Goal: Information Seeking & Learning: Find specific fact

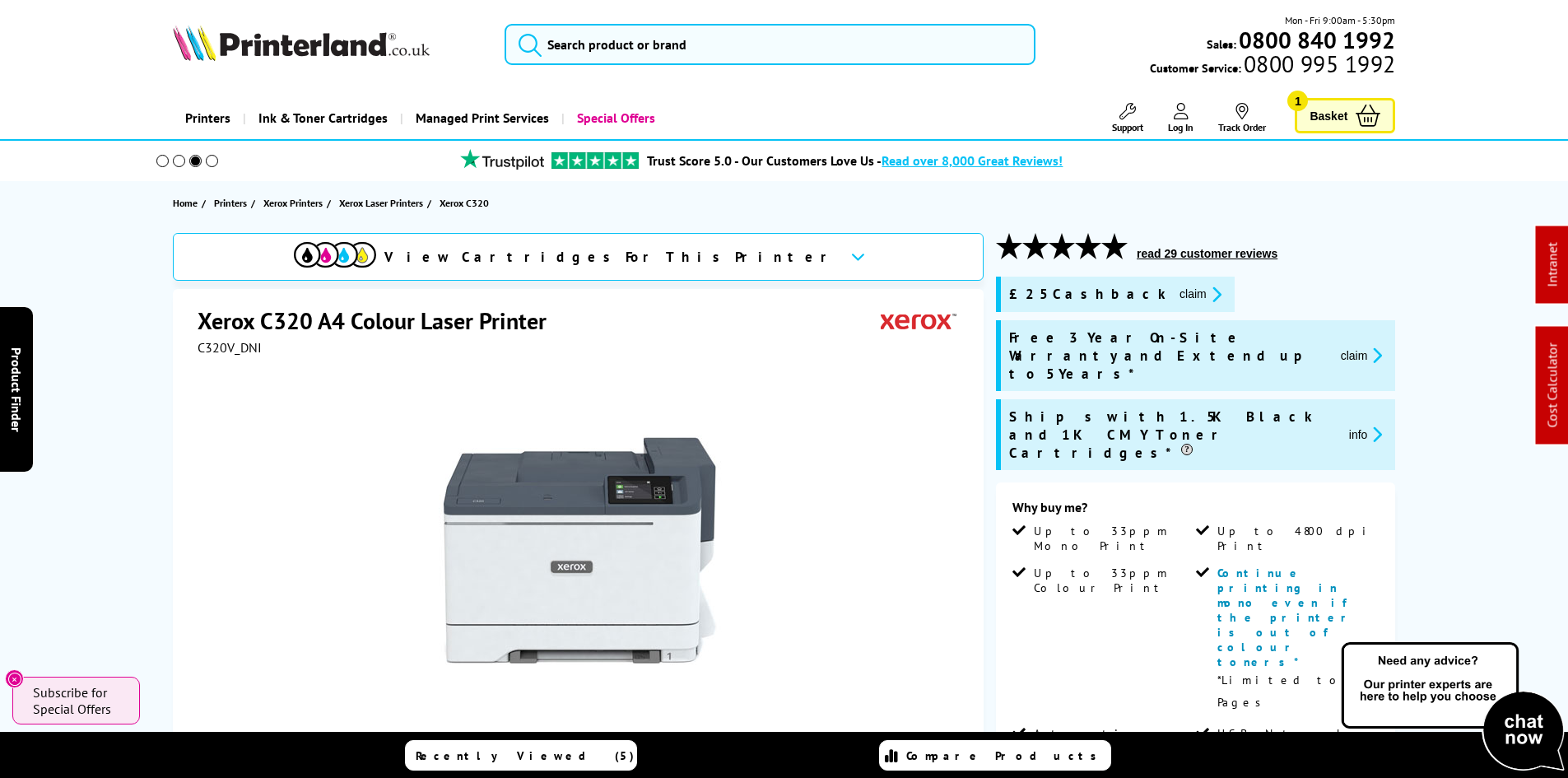
drag, startPoint x: 167, startPoint y: 345, endPoint x: 138, endPoint y: 401, distance: 63.1
click at [167, 345] on div "View Cartridges For This Printer Xerox C320 A4 Colour Laser Printer C320V_DNI" at bounding box center [784, 762] width 1317 height 1058
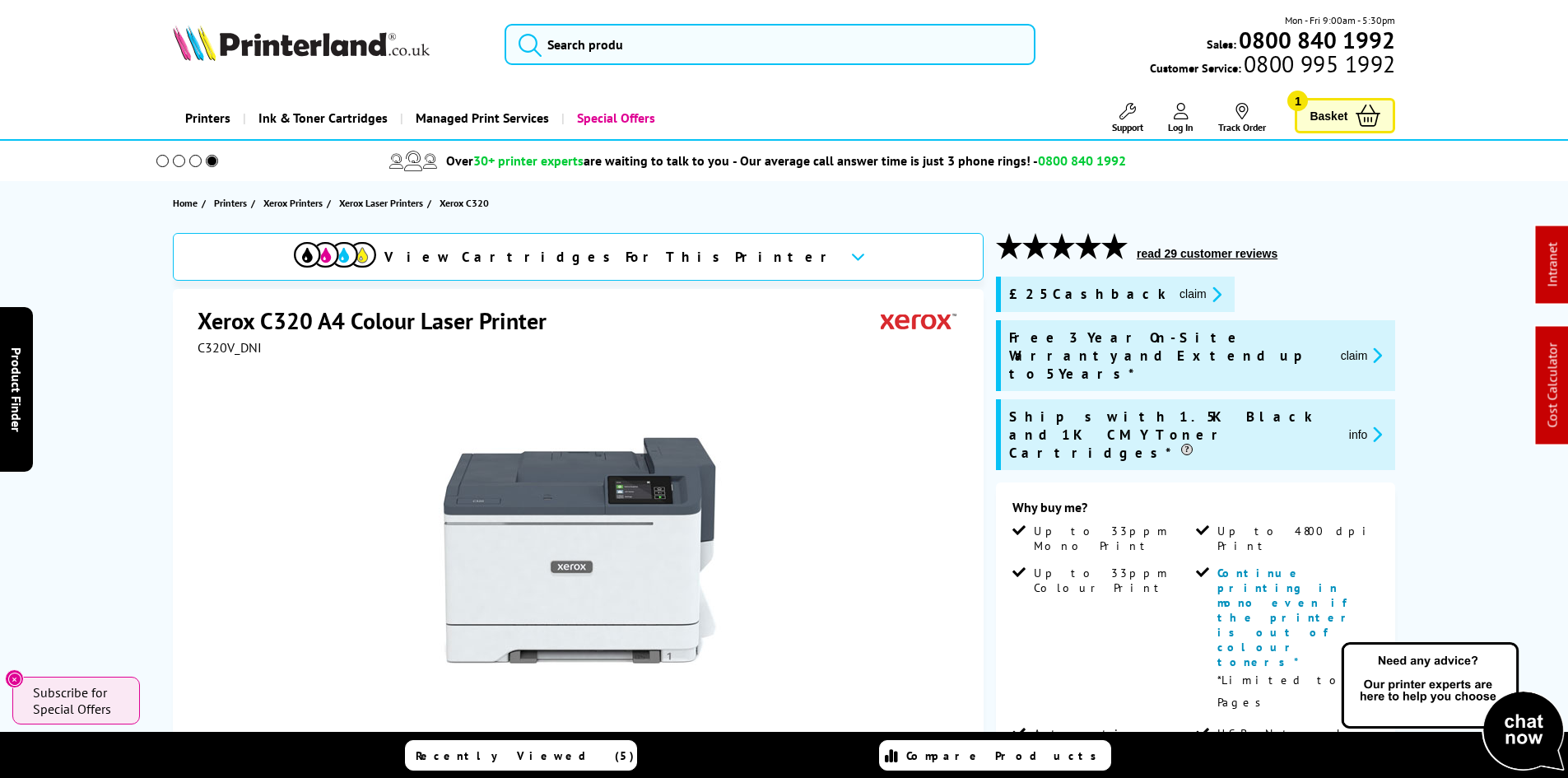
click at [601, 54] on input "search" at bounding box center [770, 44] width 530 height 41
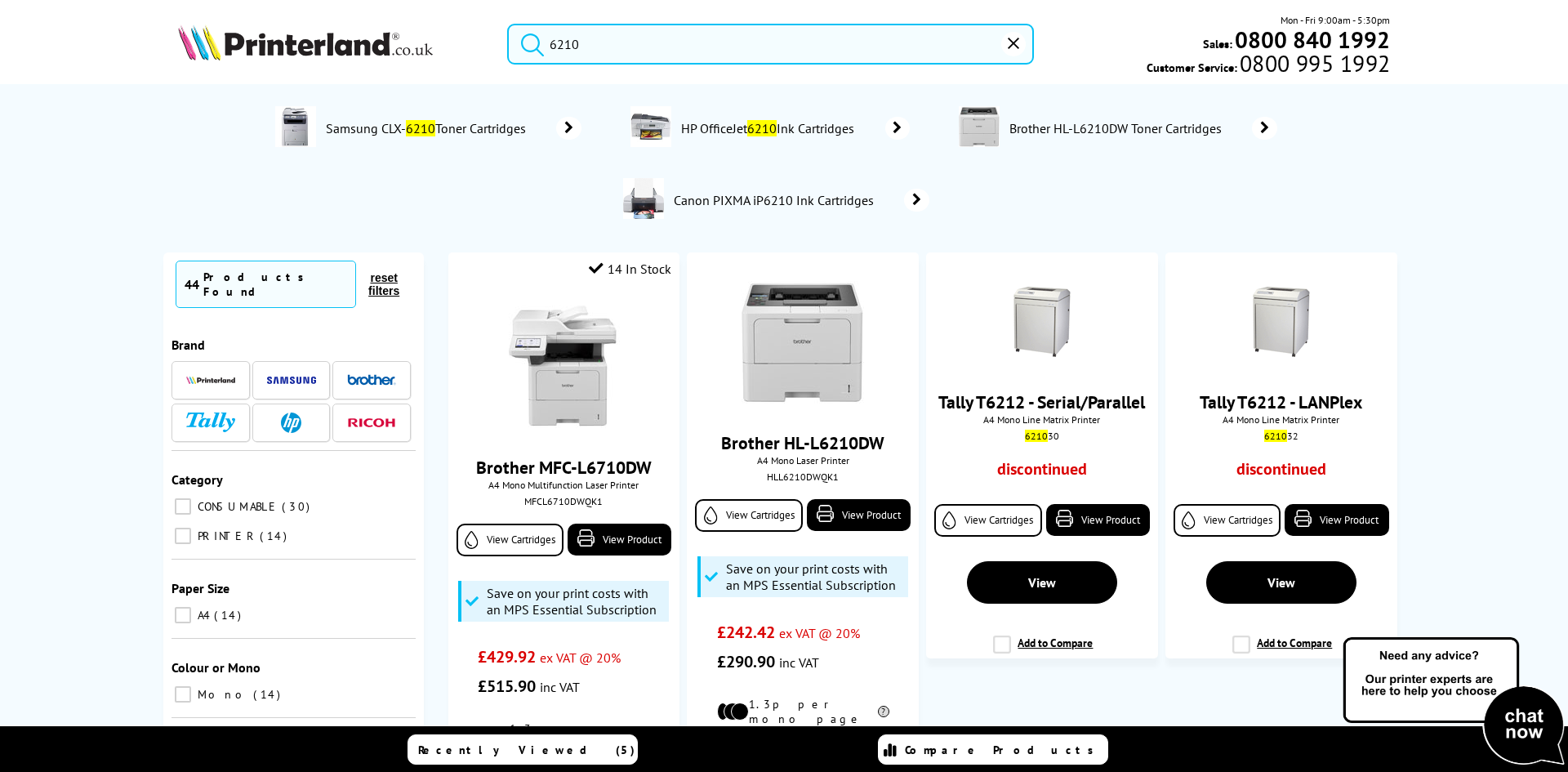
click at [649, 44] on input "6210" at bounding box center [771, 44] width 526 height 41
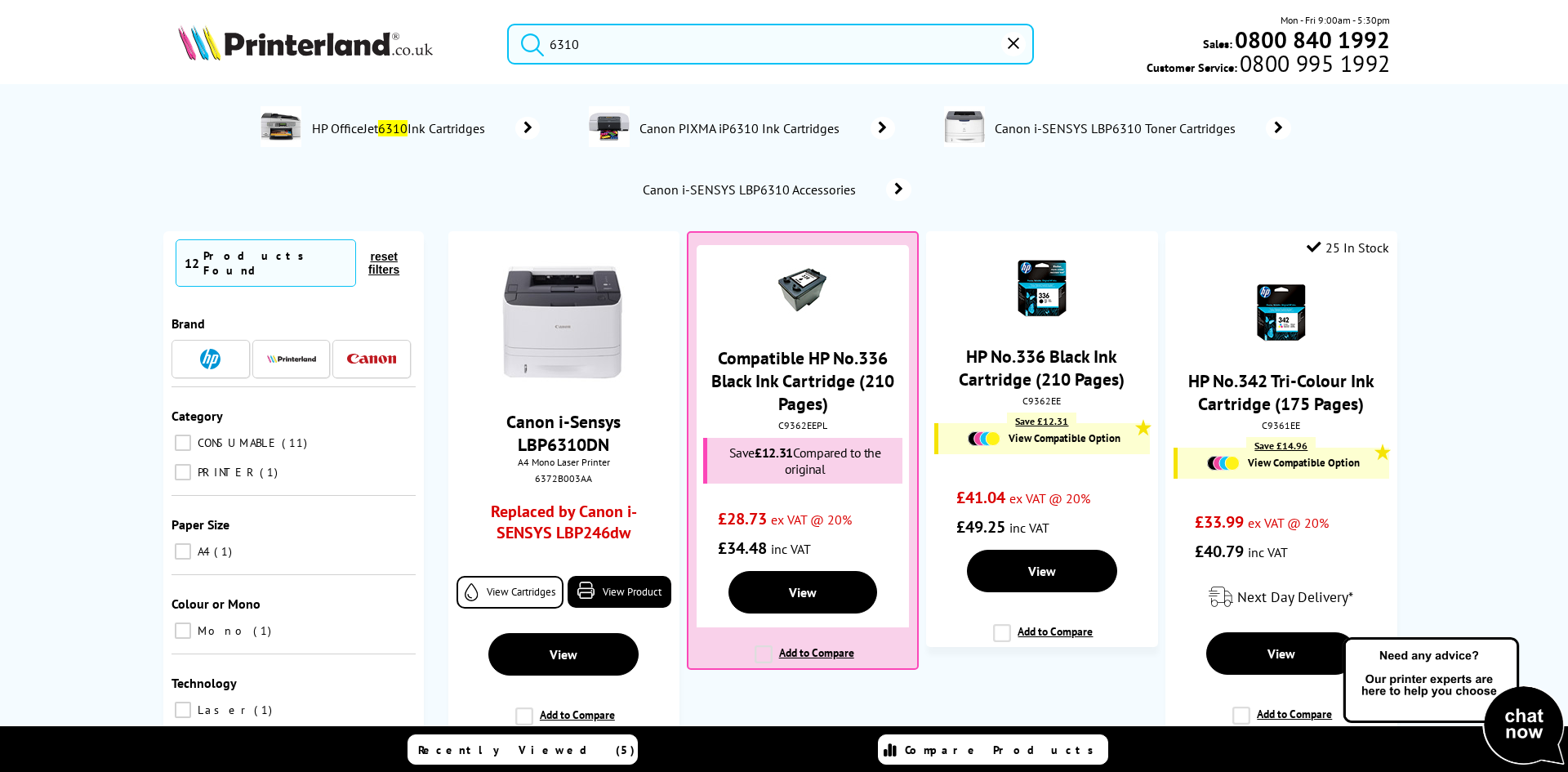
type input "6310"
click at [333, 53] on img at bounding box center [306, 43] width 255 height 36
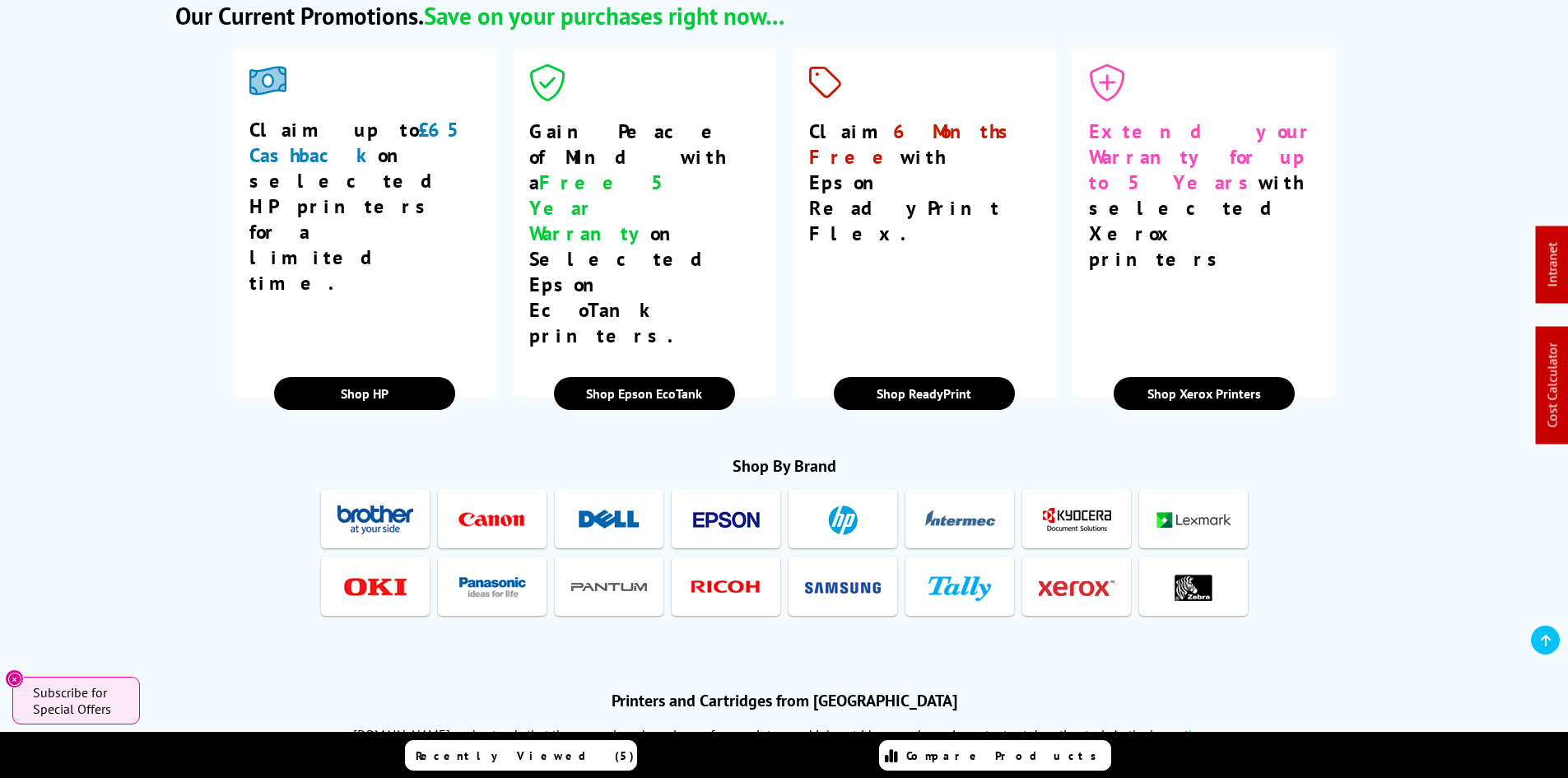
scroll to position [2882, 0]
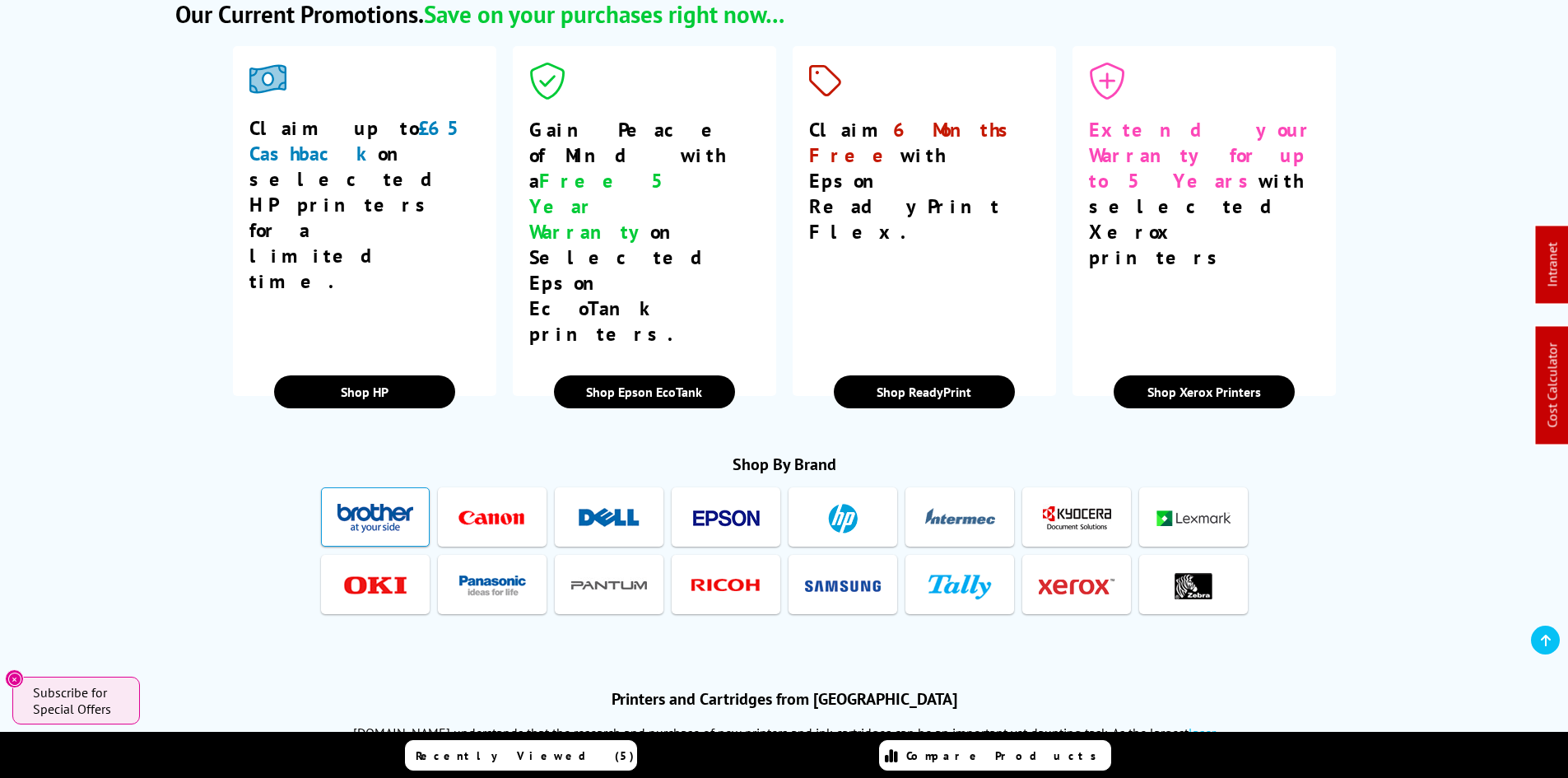
click at [384, 503] on img at bounding box center [375, 518] width 76 height 31
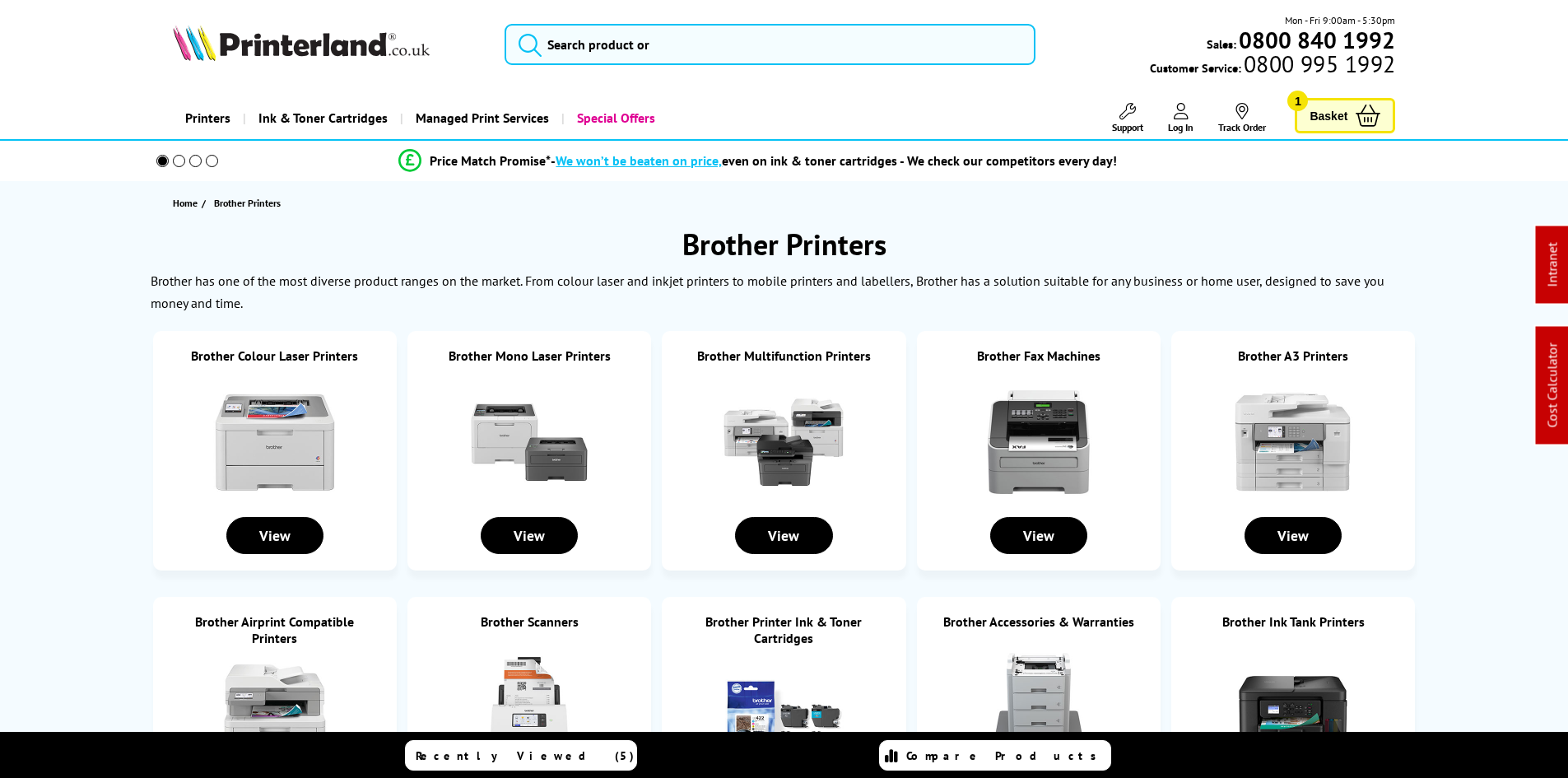
click at [534, 435] on img at bounding box center [529, 442] width 124 height 124
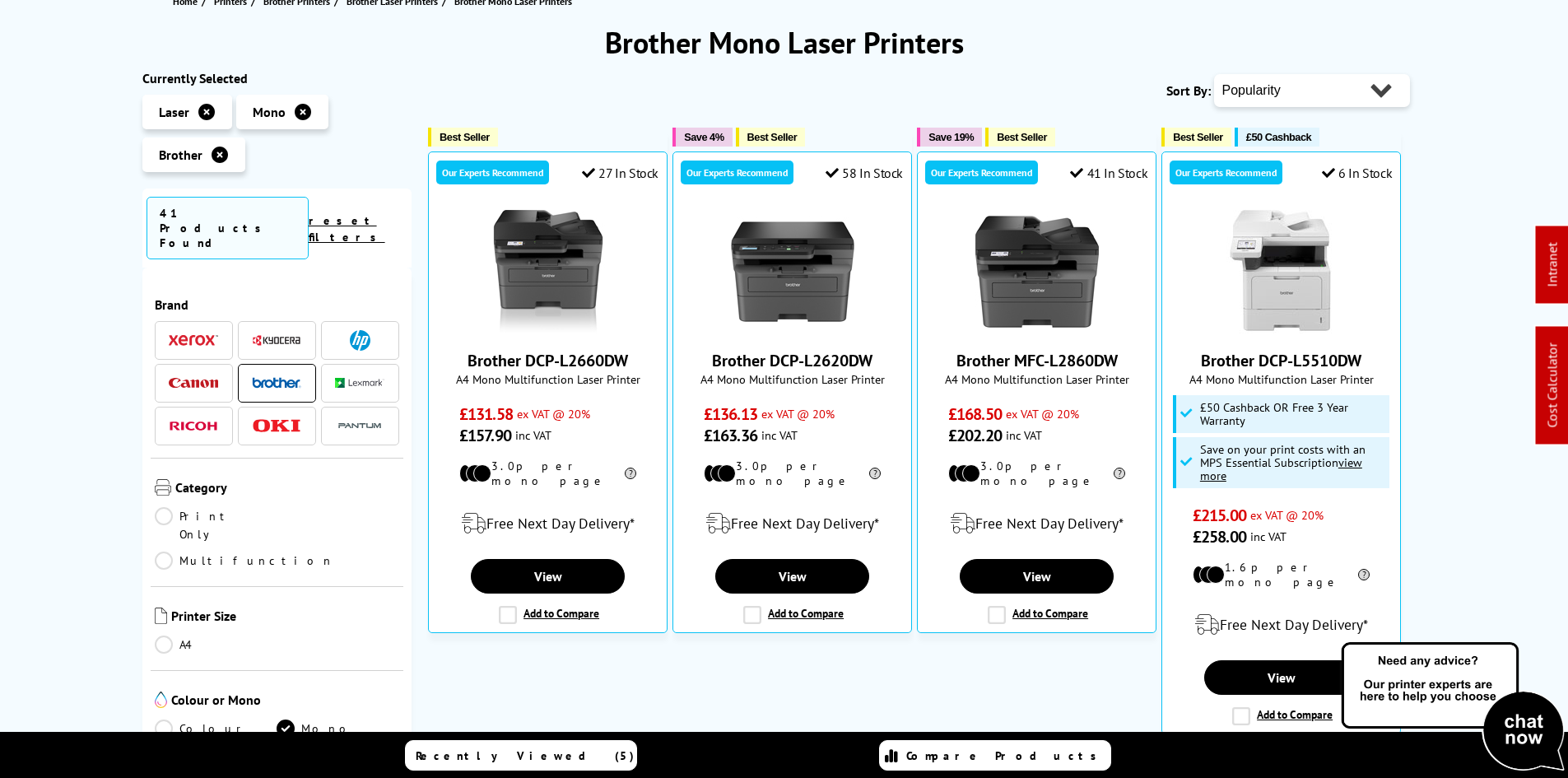
scroll to position [412, 0]
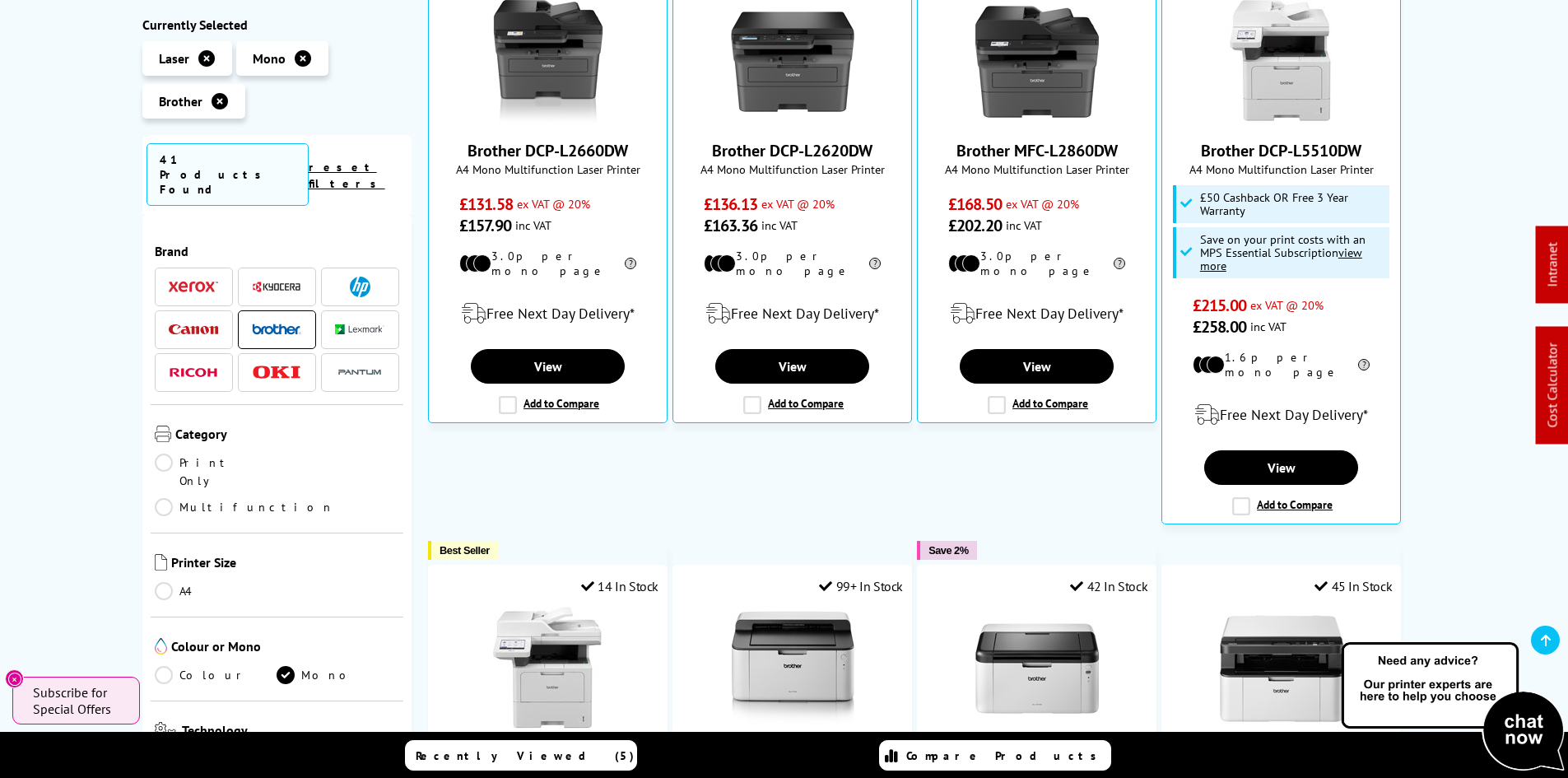
click at [195, 454] on link "Print Only" at bounding box center [215, 472] width 123 height 36
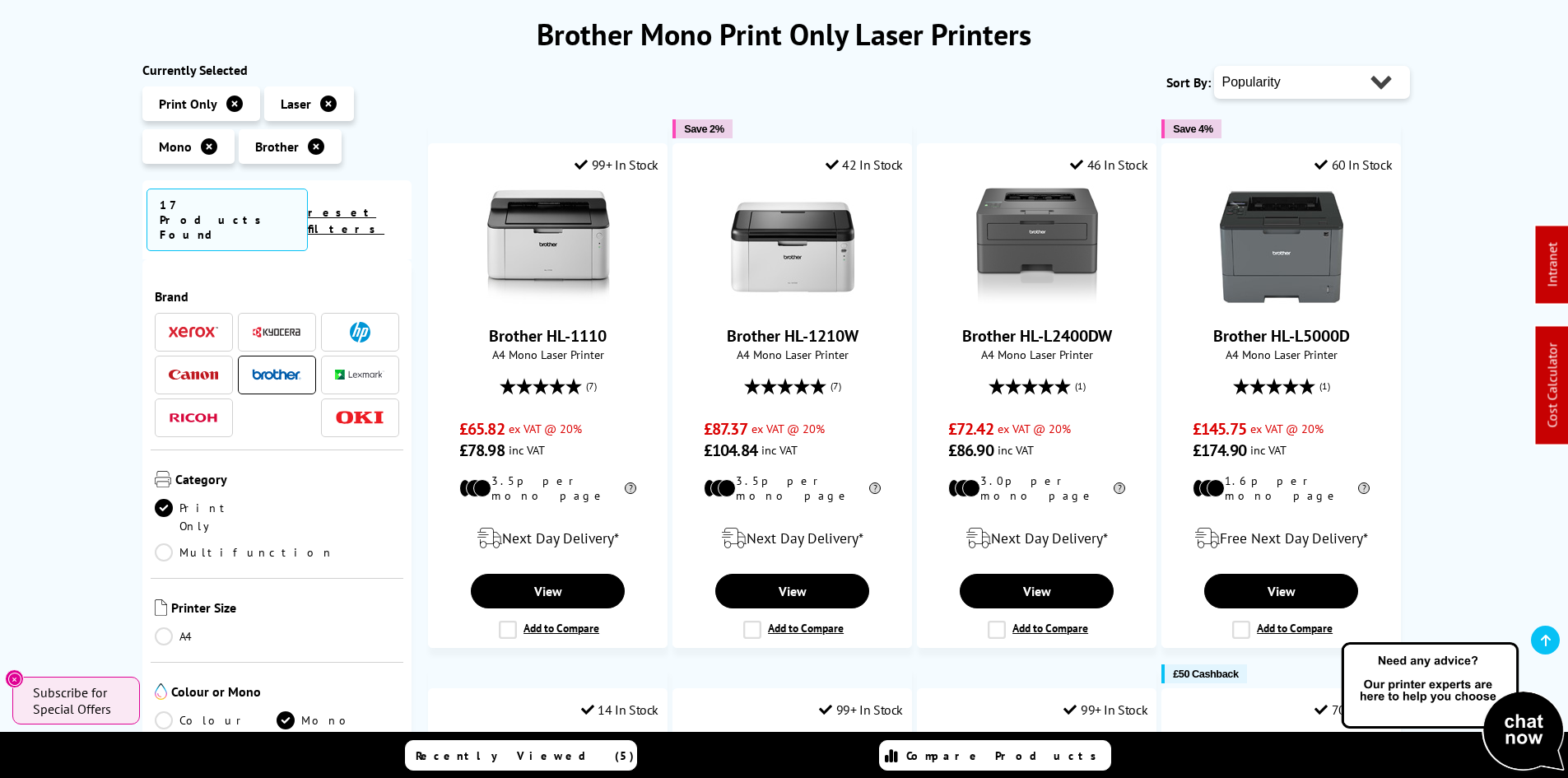
scroll to position [83, 0]
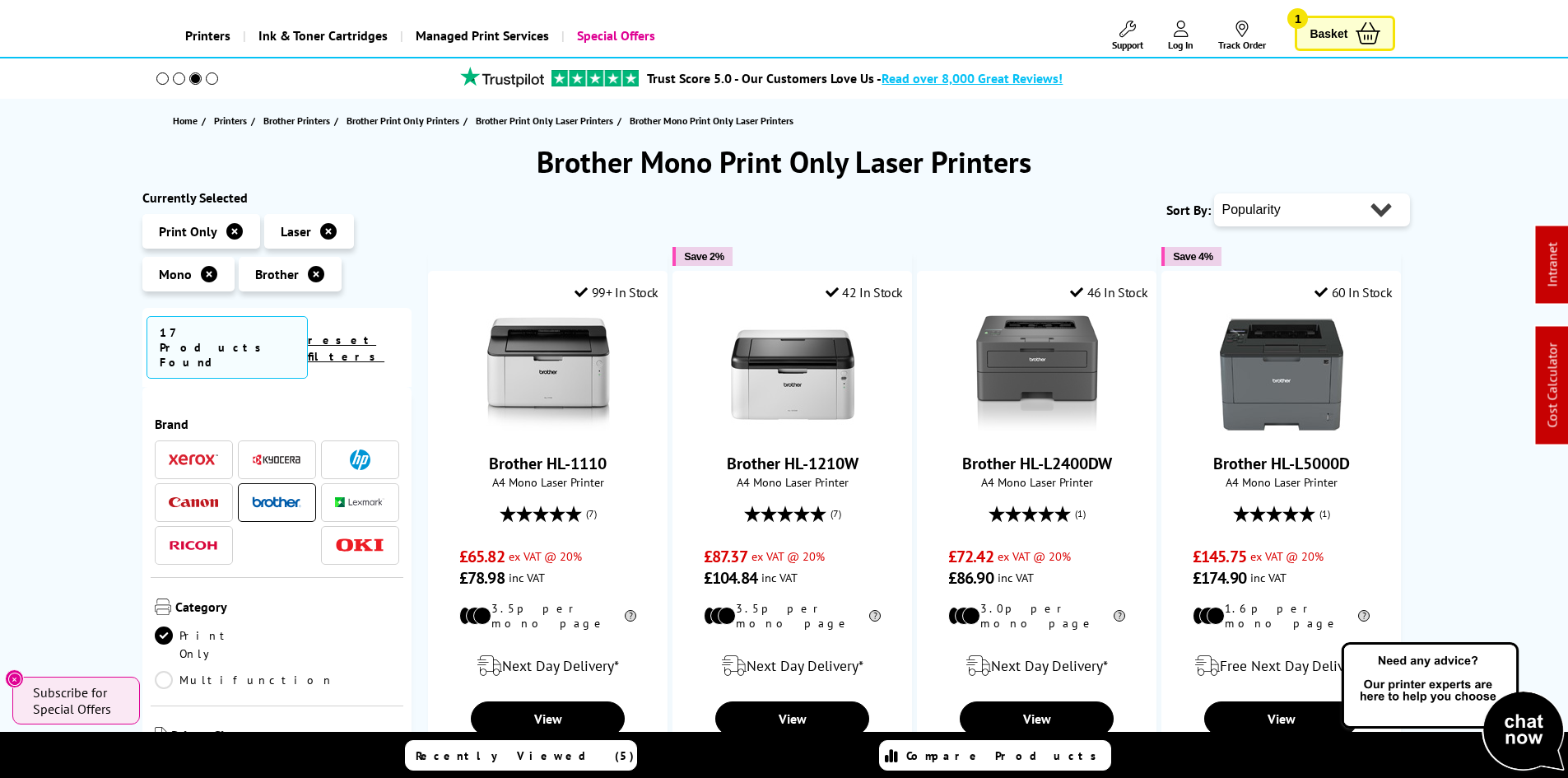
click at [1261, 214] on select "Popularity Rating Price - Low to High Price - High to Low Running Costs - Low t…" at bounding box center [1312, 209] width 195 height 33
select select "Price Ascending"
click at [1214, 194] on select "Popularity Rating Price - Low to High Price - High to Low Running Costs - Low t…" at bounding box center [1312, 209] width 195 height 33
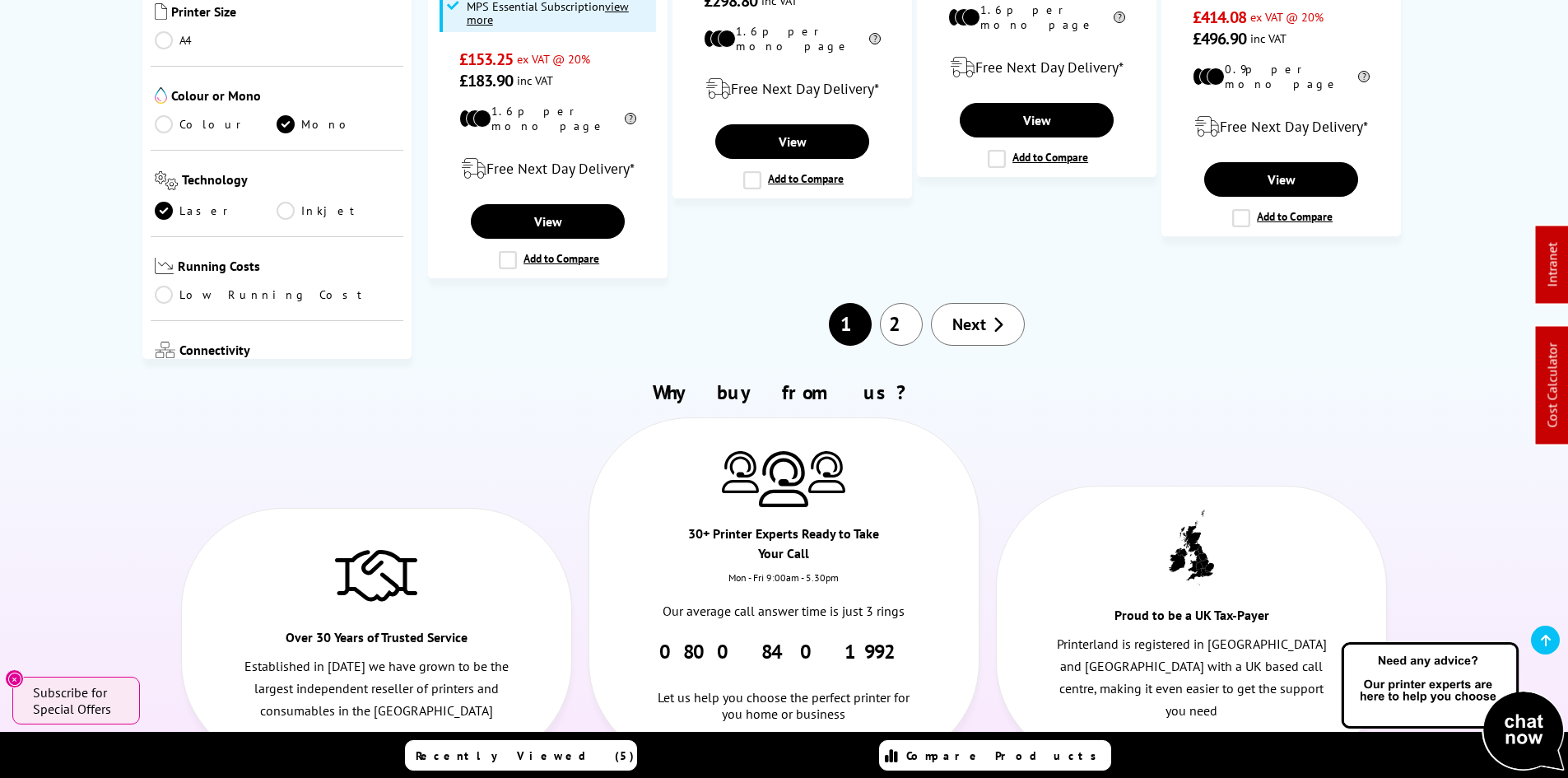
scroll to position [1811, 0]
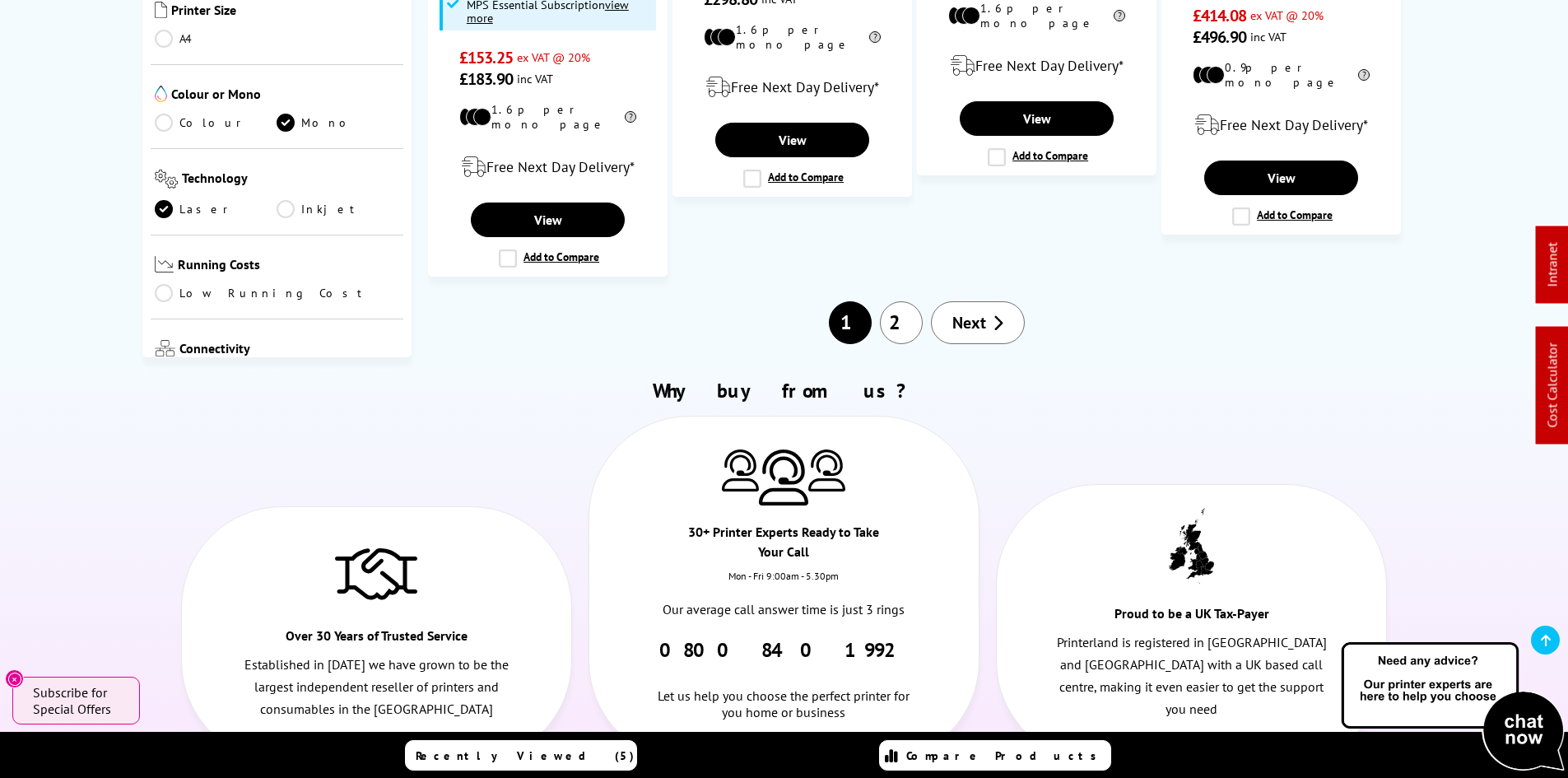
click at [959, 301] on link "Next" at bounding box center [978, 322] width 94 height 43
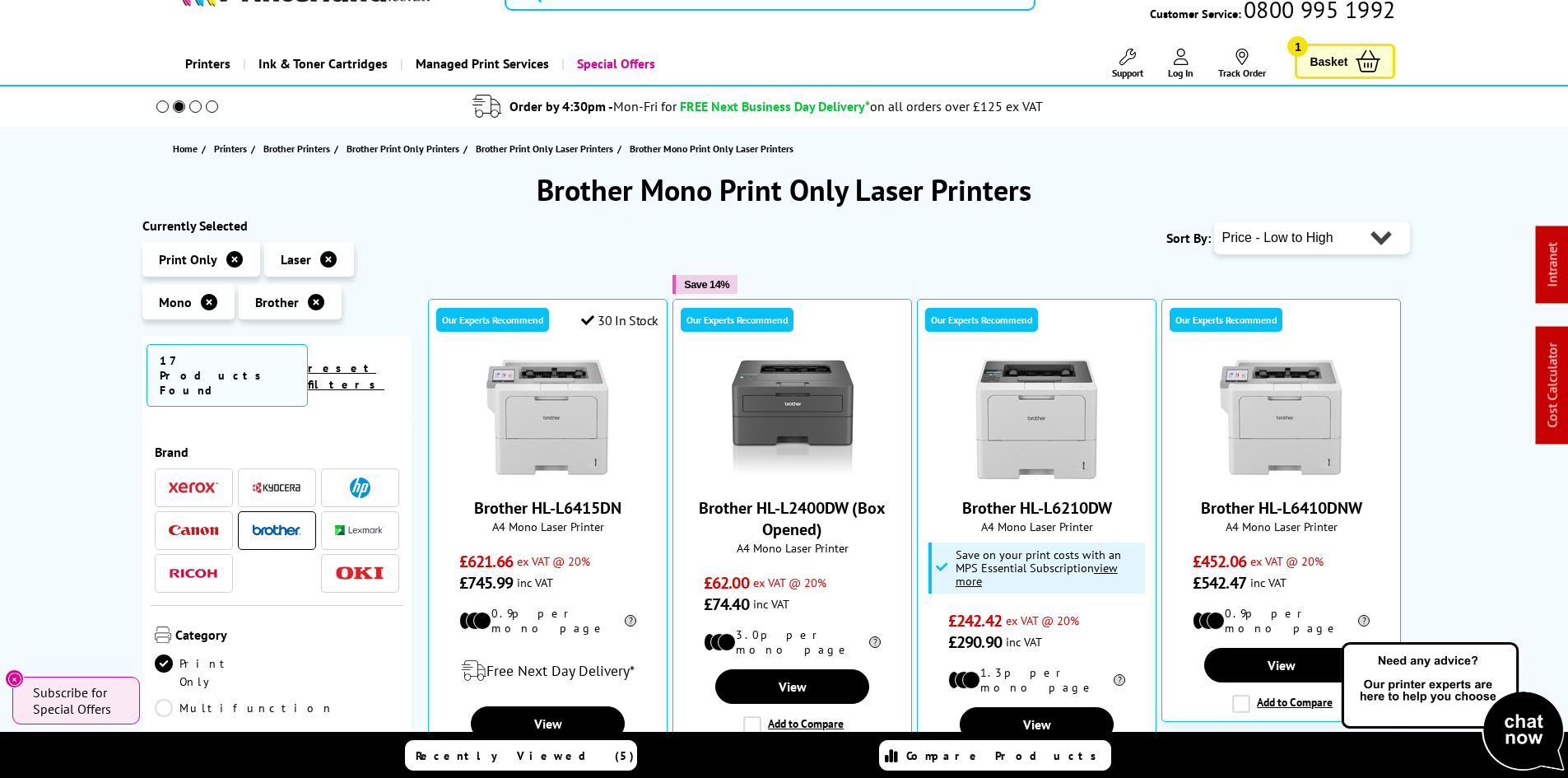
scroll to position [165, 0]
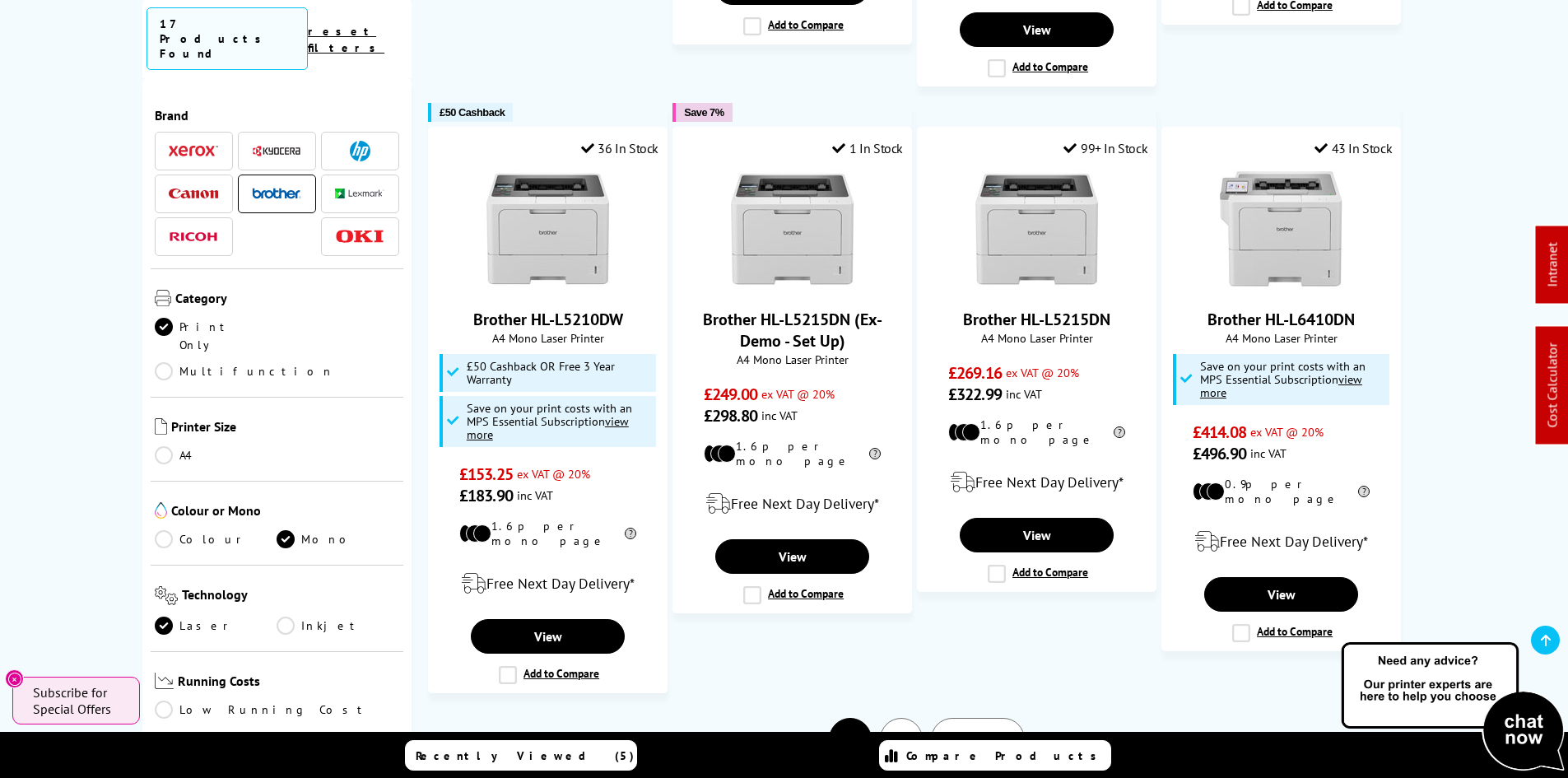
scroll to position [1399, 0]
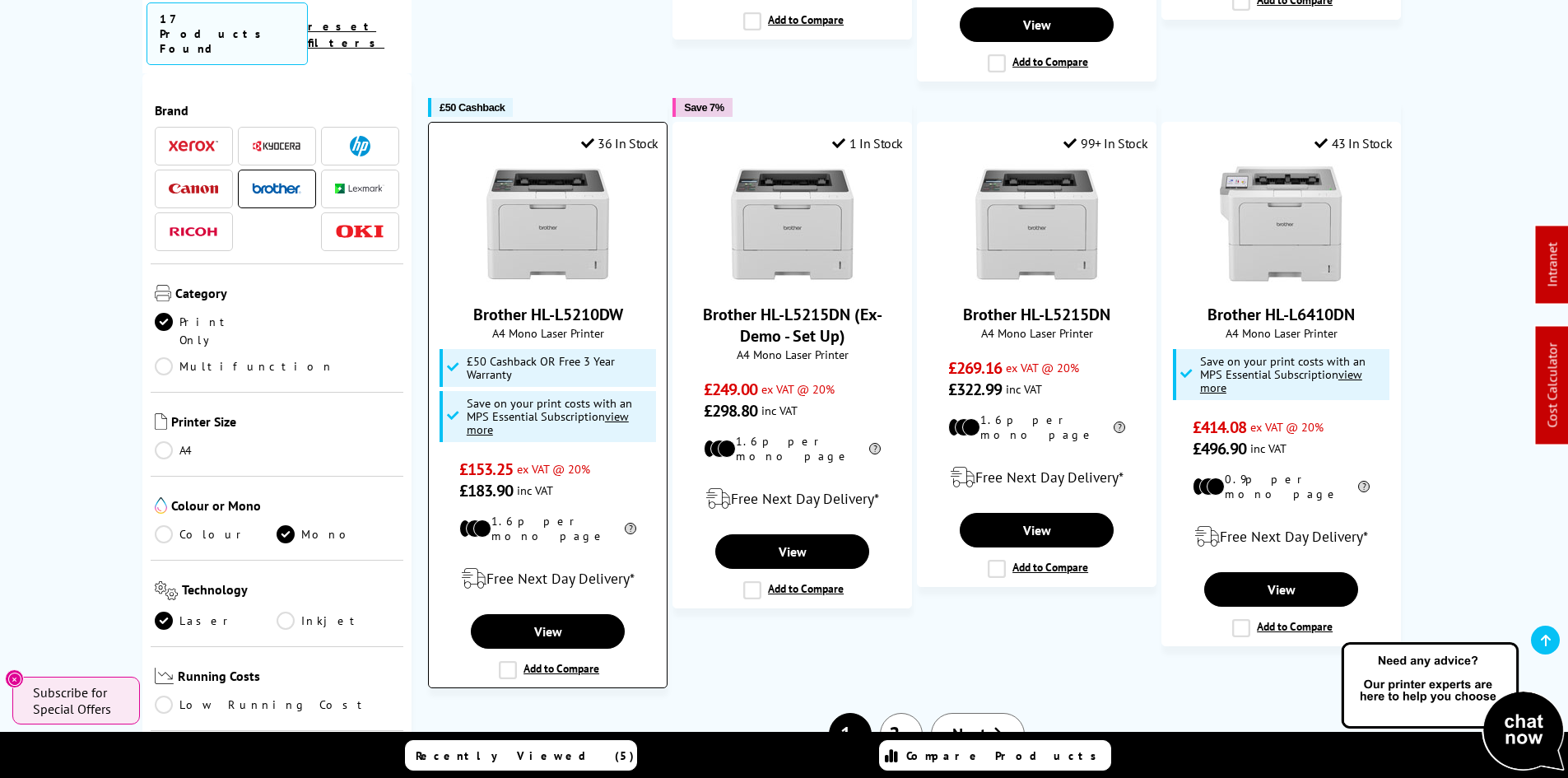
click at [524, 209] on img at bounding box center [548, 225] width 124 height 124
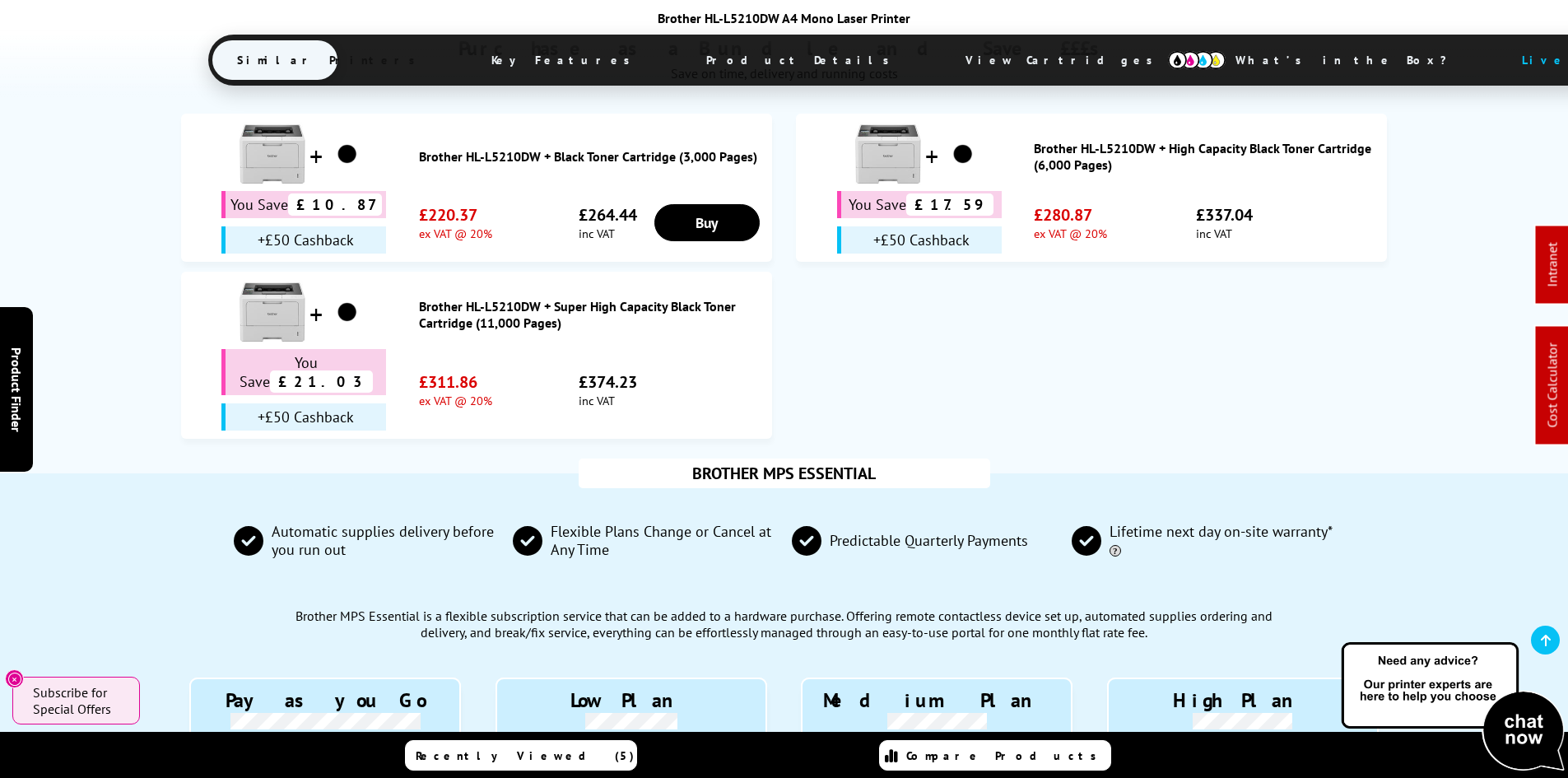
scroll to position [1399, 0]
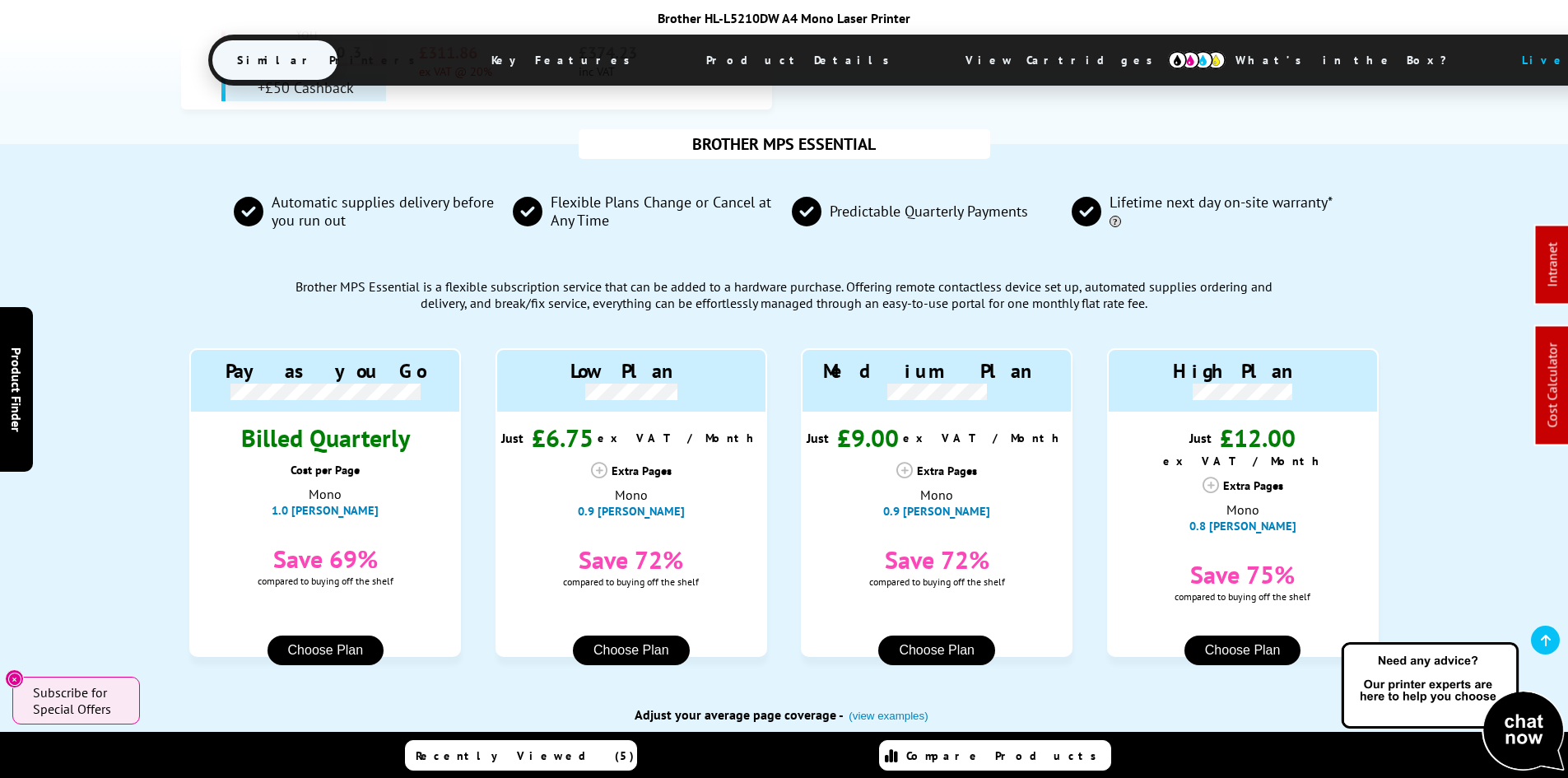
click at [113, 440] on div "BROTHER MPS ESSENTIAL Automatic supplies delivery before you run out Flexible P…" at bounding box center [784, 525] width 1568 height 762
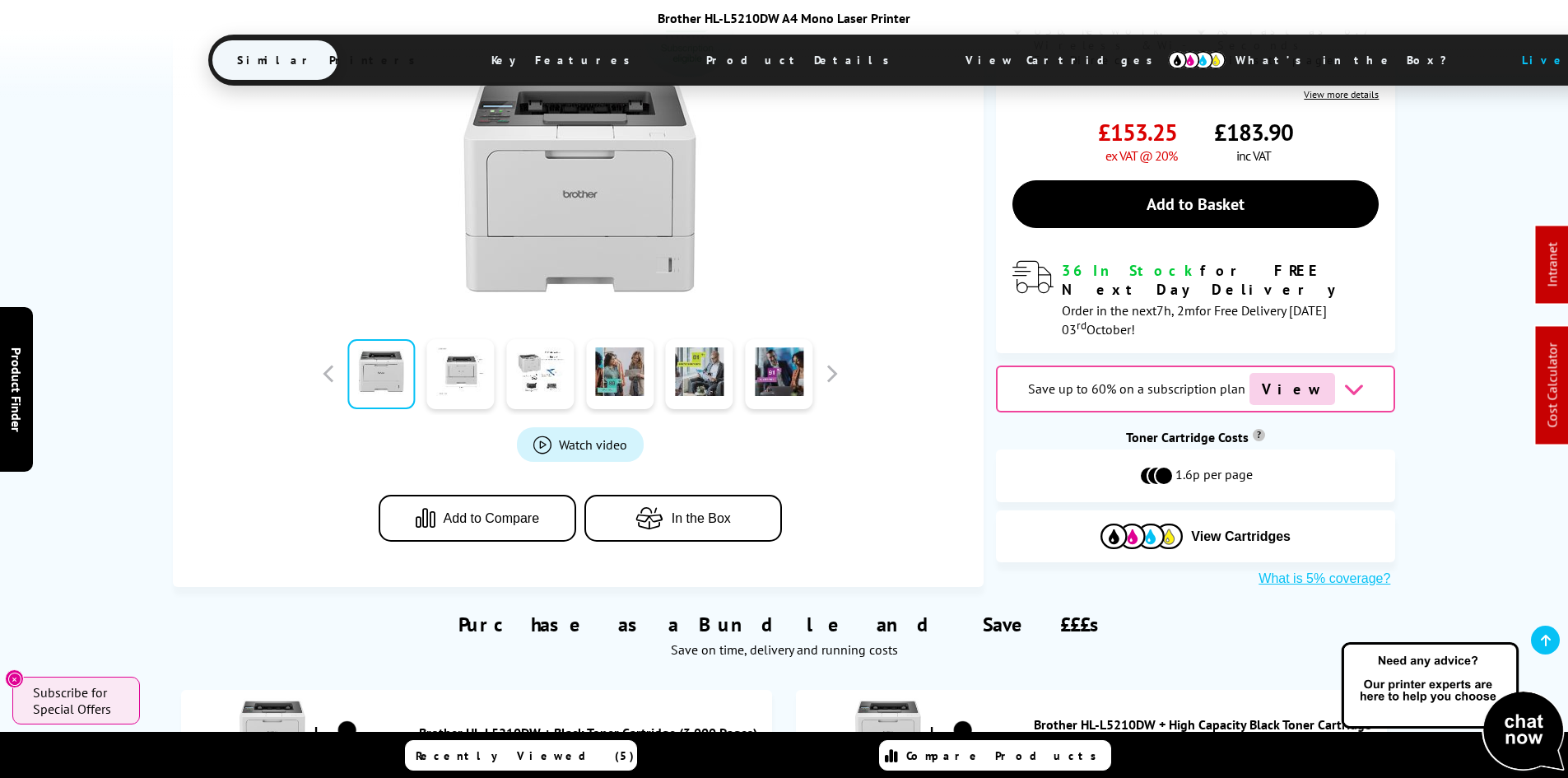
scroll to position [0, 0]
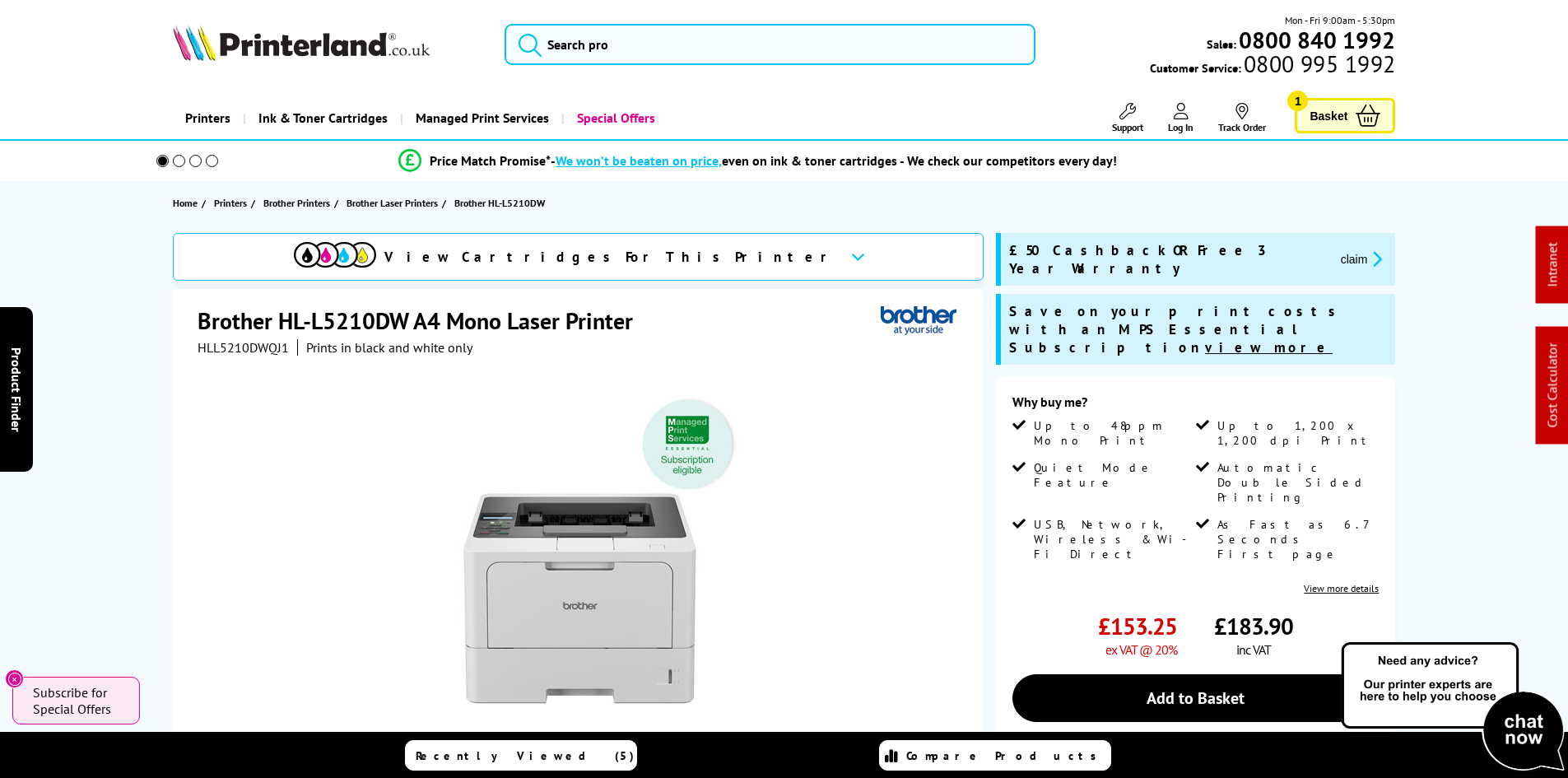
click at [133, 392] on div "View Cartridges For This Printer Brother HL-L5210DW A4 Mono Laser Printer HLL52…" at bounding box center [784, 657] width 1317 height 849
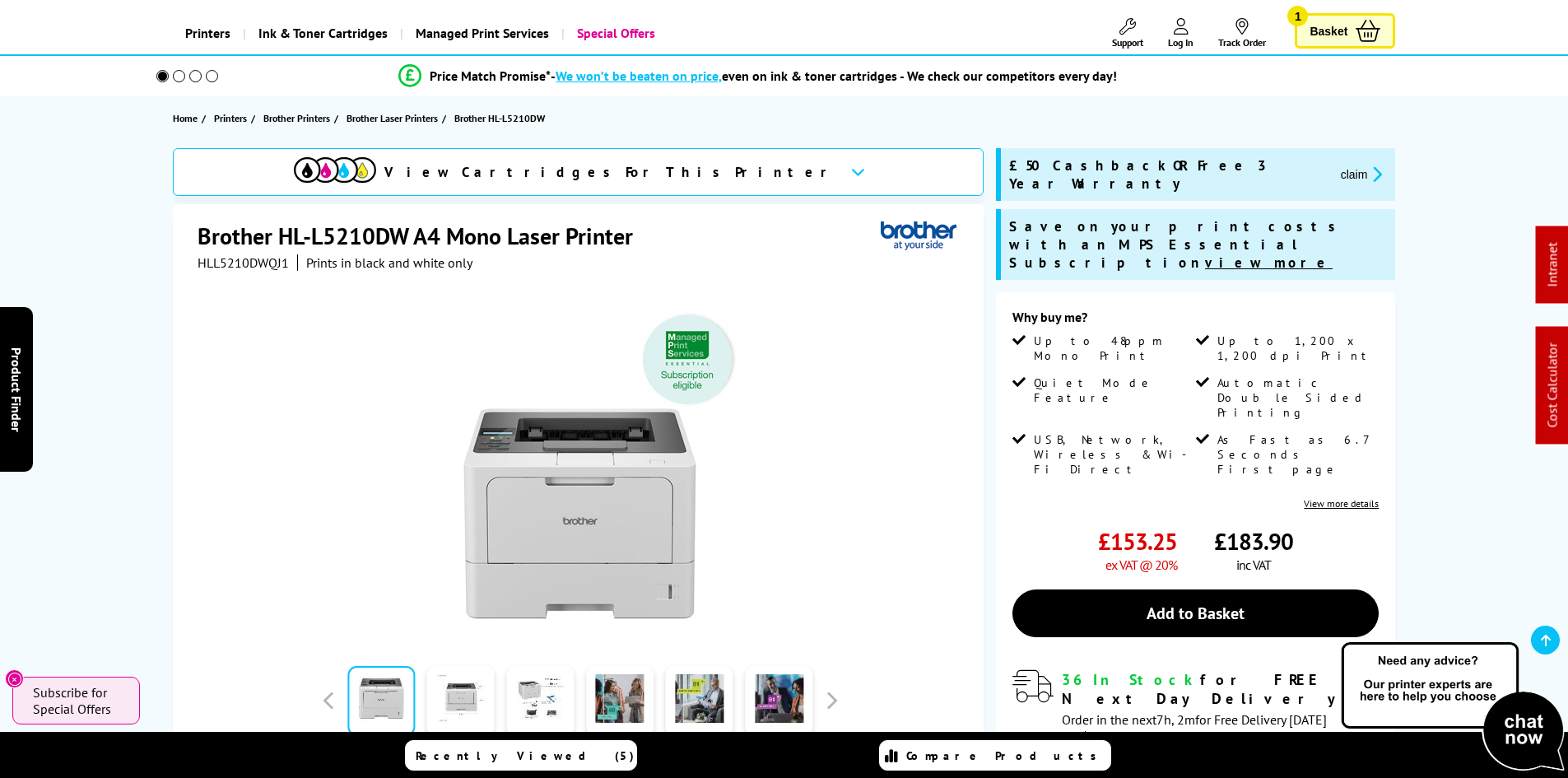
scroll to position [165, 0]
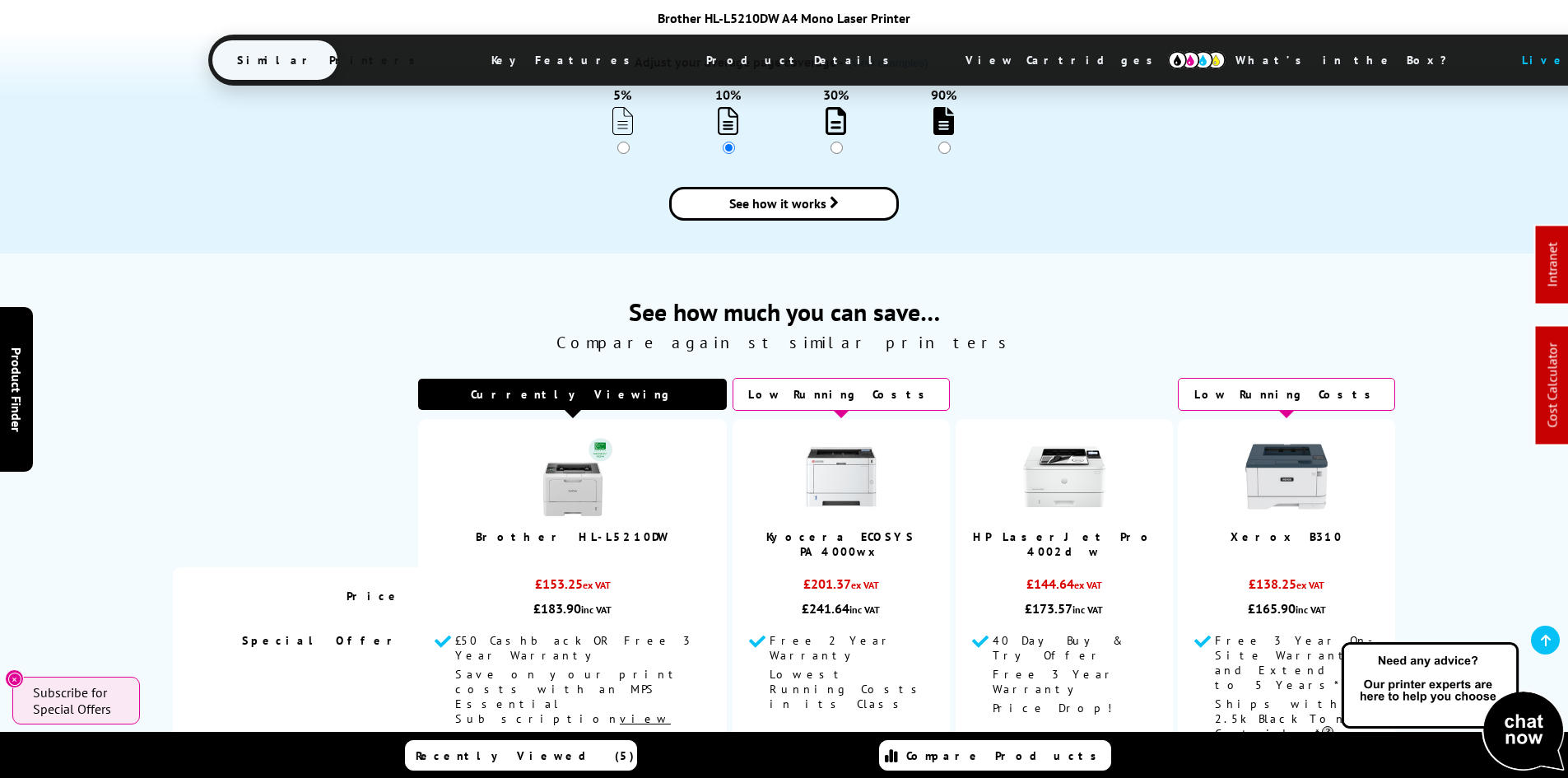
scroll to position [2140, 0]
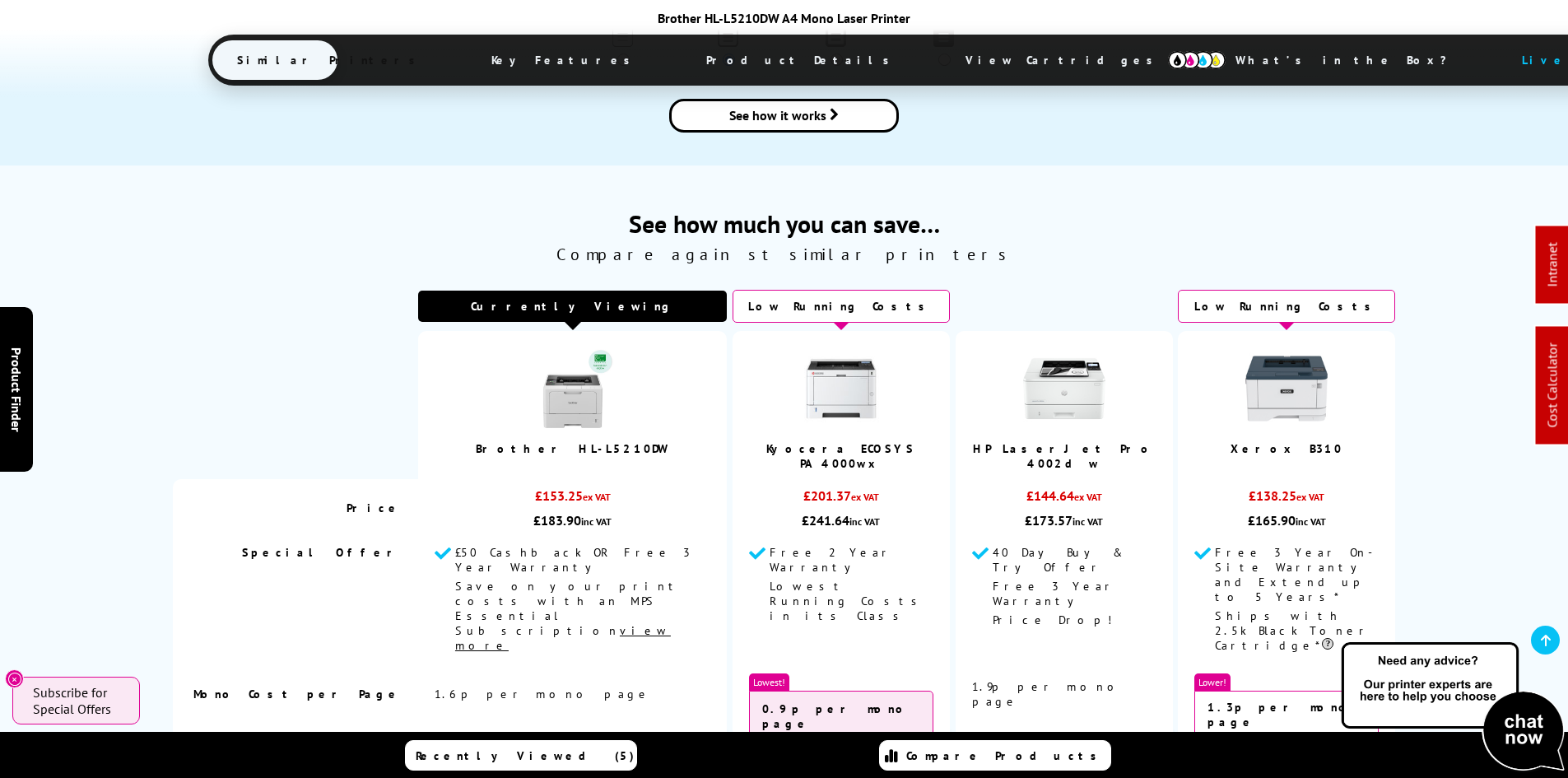
click at [681, 57] on span "Product Details" at bounding box center [801, 60] width 241 height 40
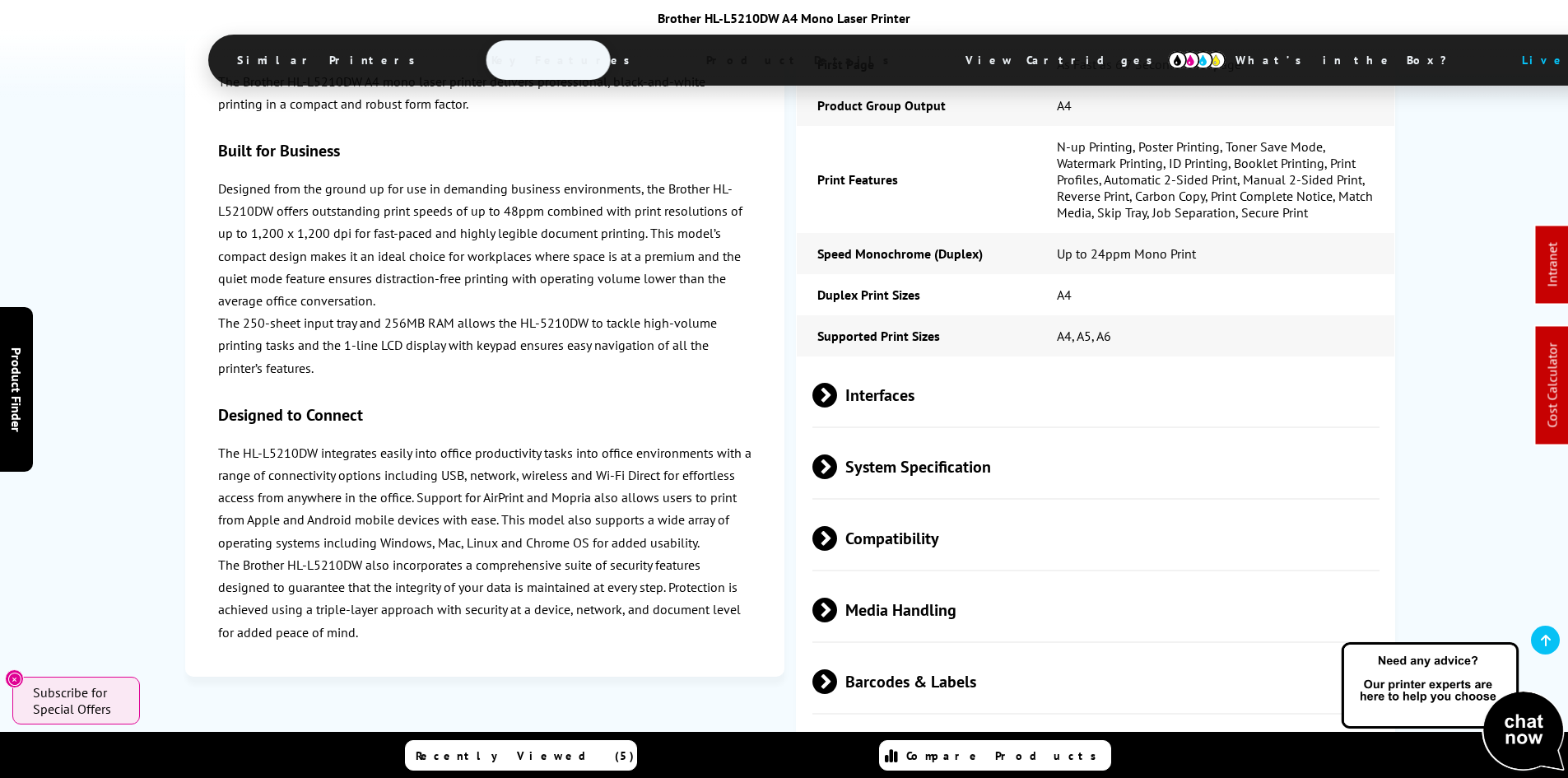
scroll to position [4366, 0]
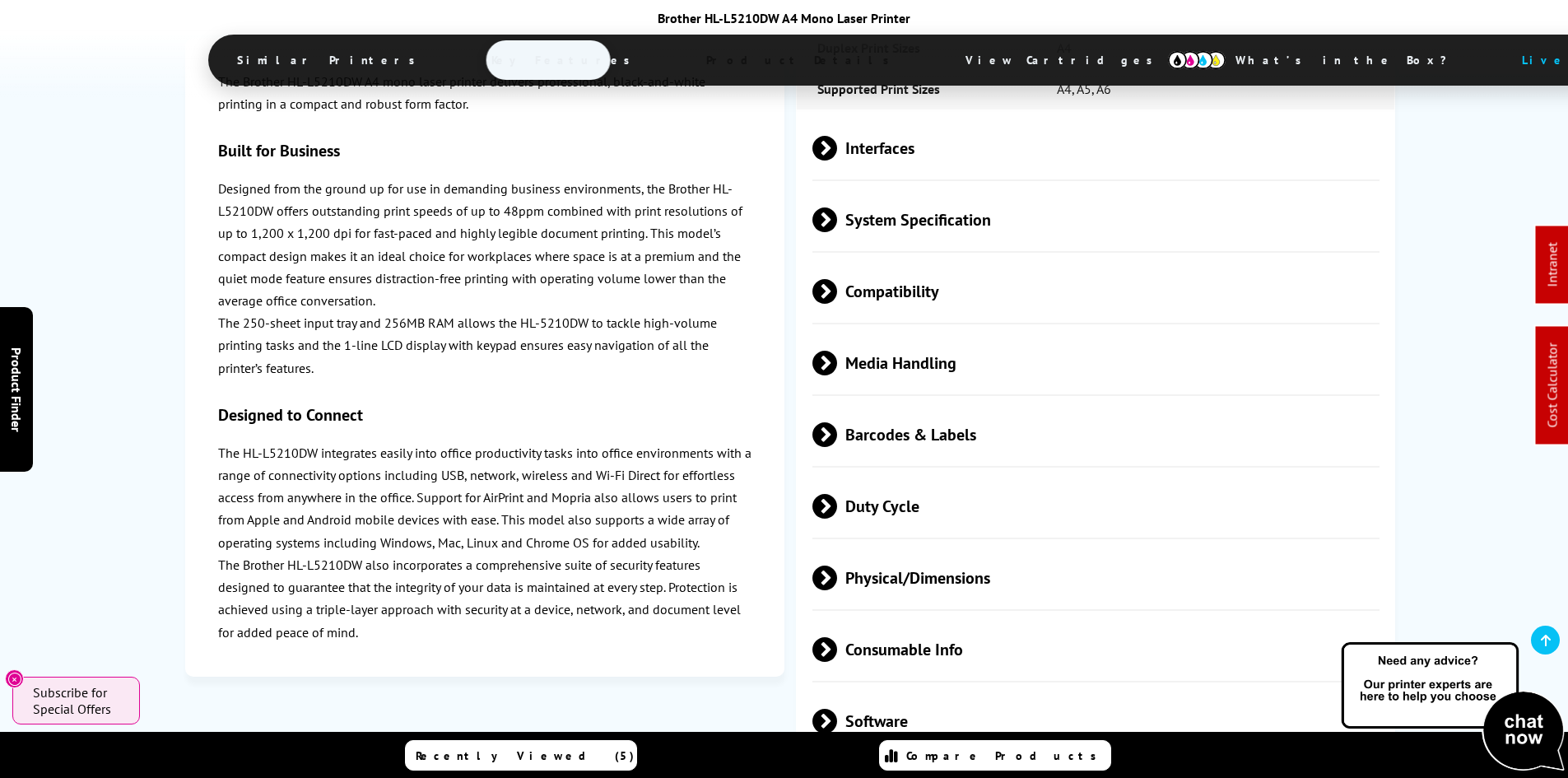
click at [903, 476] on span "Duty Cycle" at bounding box center [1097, 507] width 568 height 62
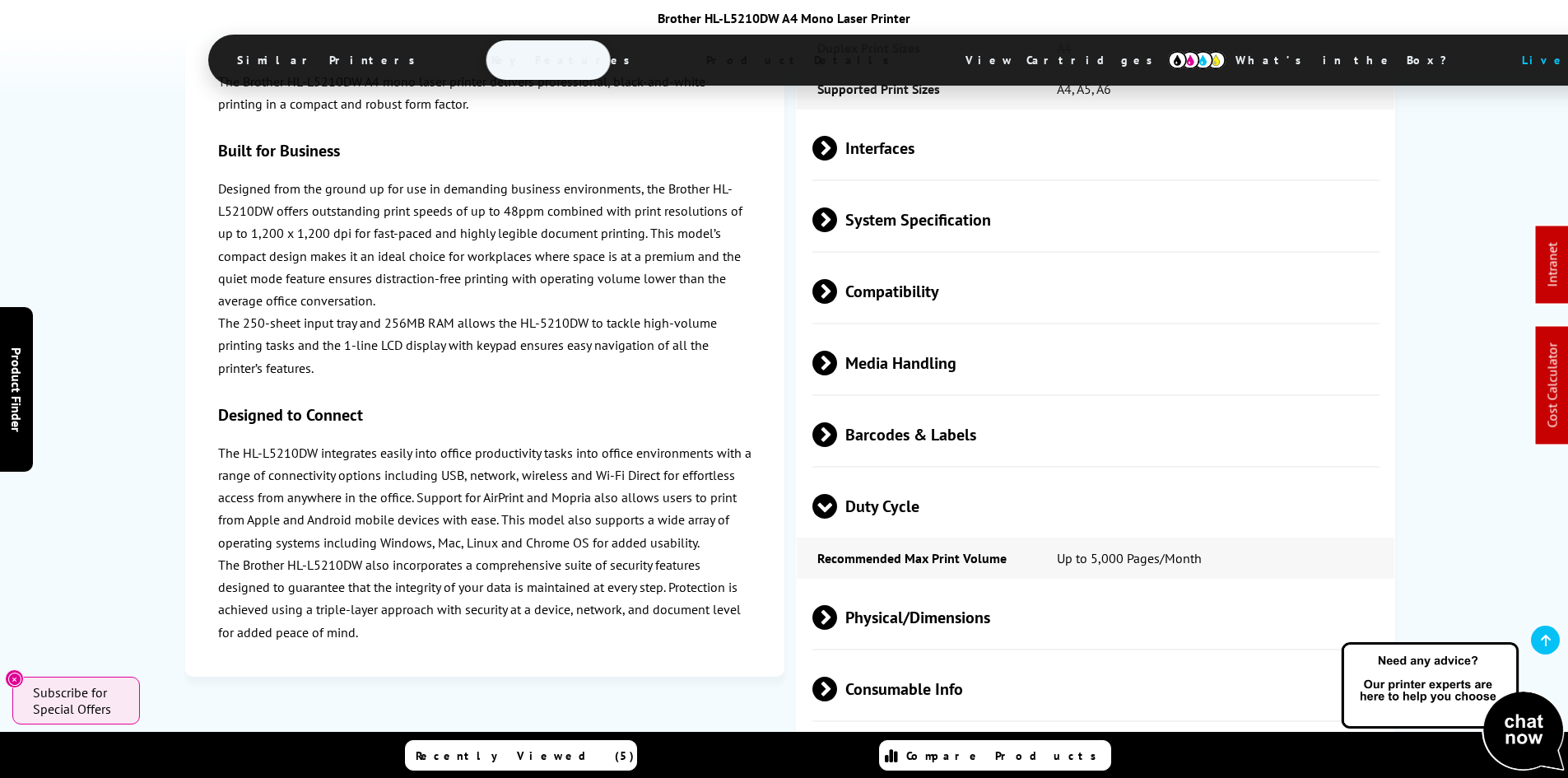
click at [903, 476] on span "Duty Cycle" at bounding box center [1097, 507] width 568 height 62
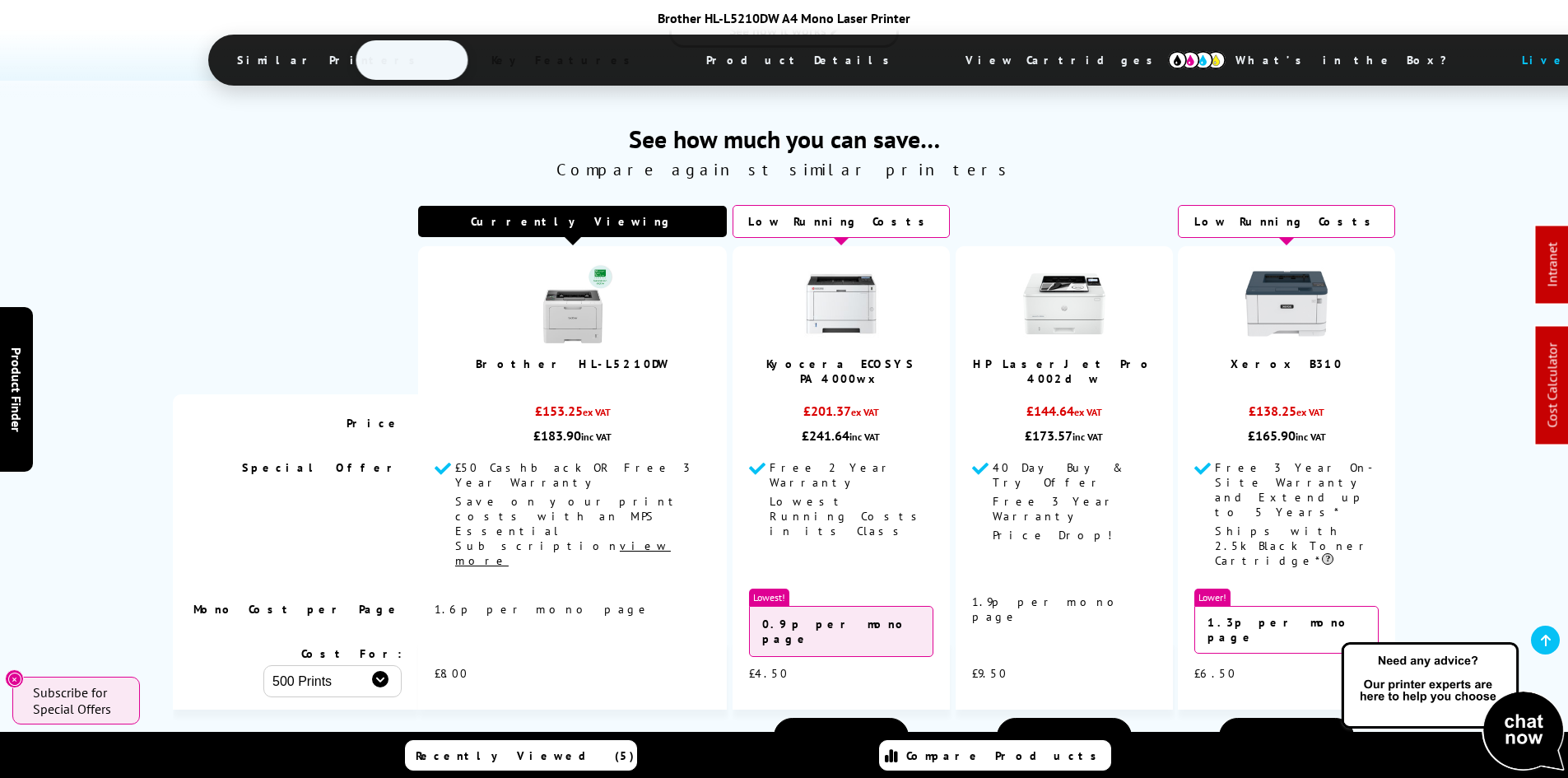
scroll to position [2554, 0]
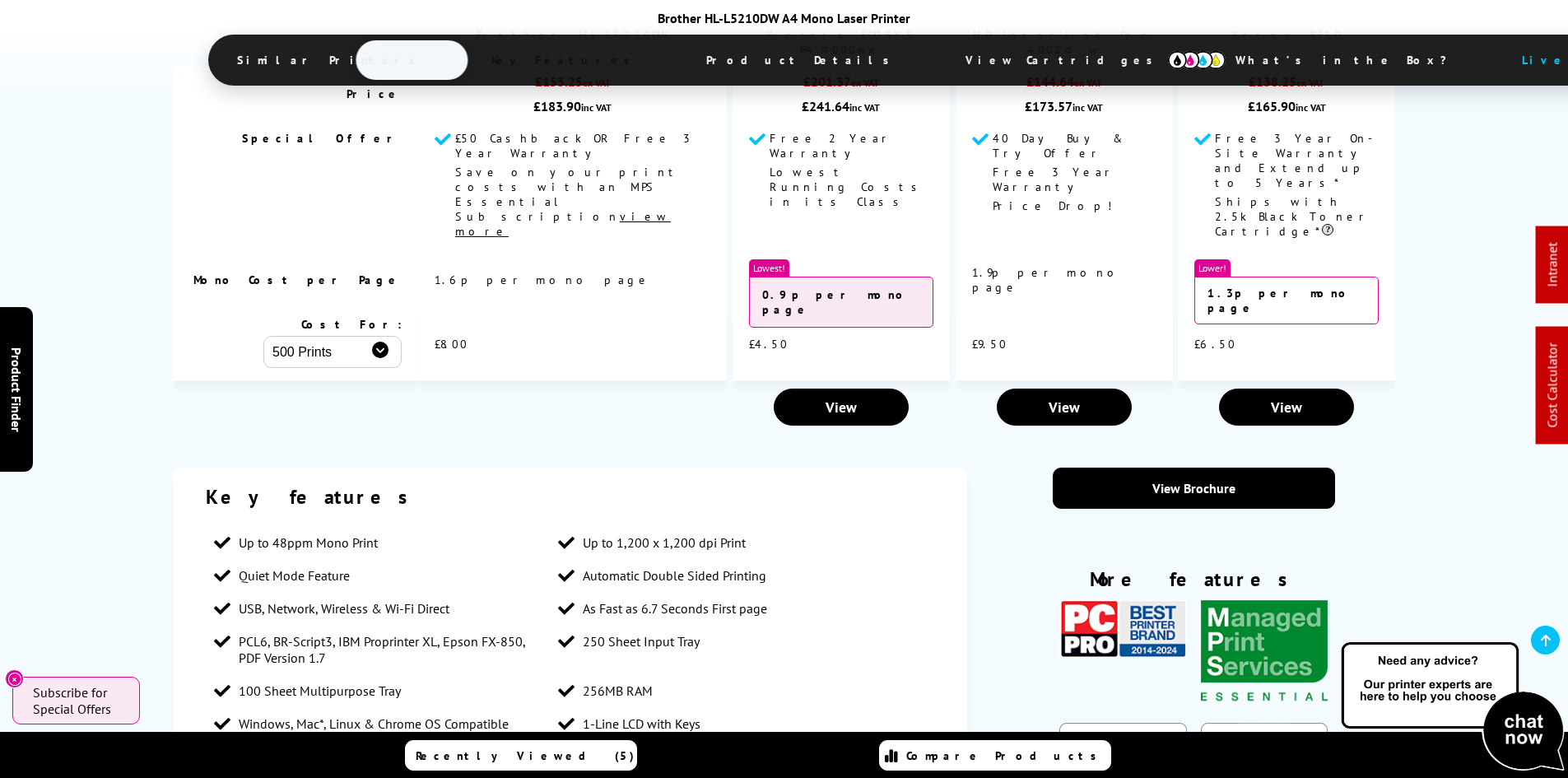
click at [140, 468] on div "Key features Up to 48ppm Mono Print Up to 1,200 x 1,200 dpi Print Quiet Mode Fe…" at bounding box center [784, 765] width 1317 height 595
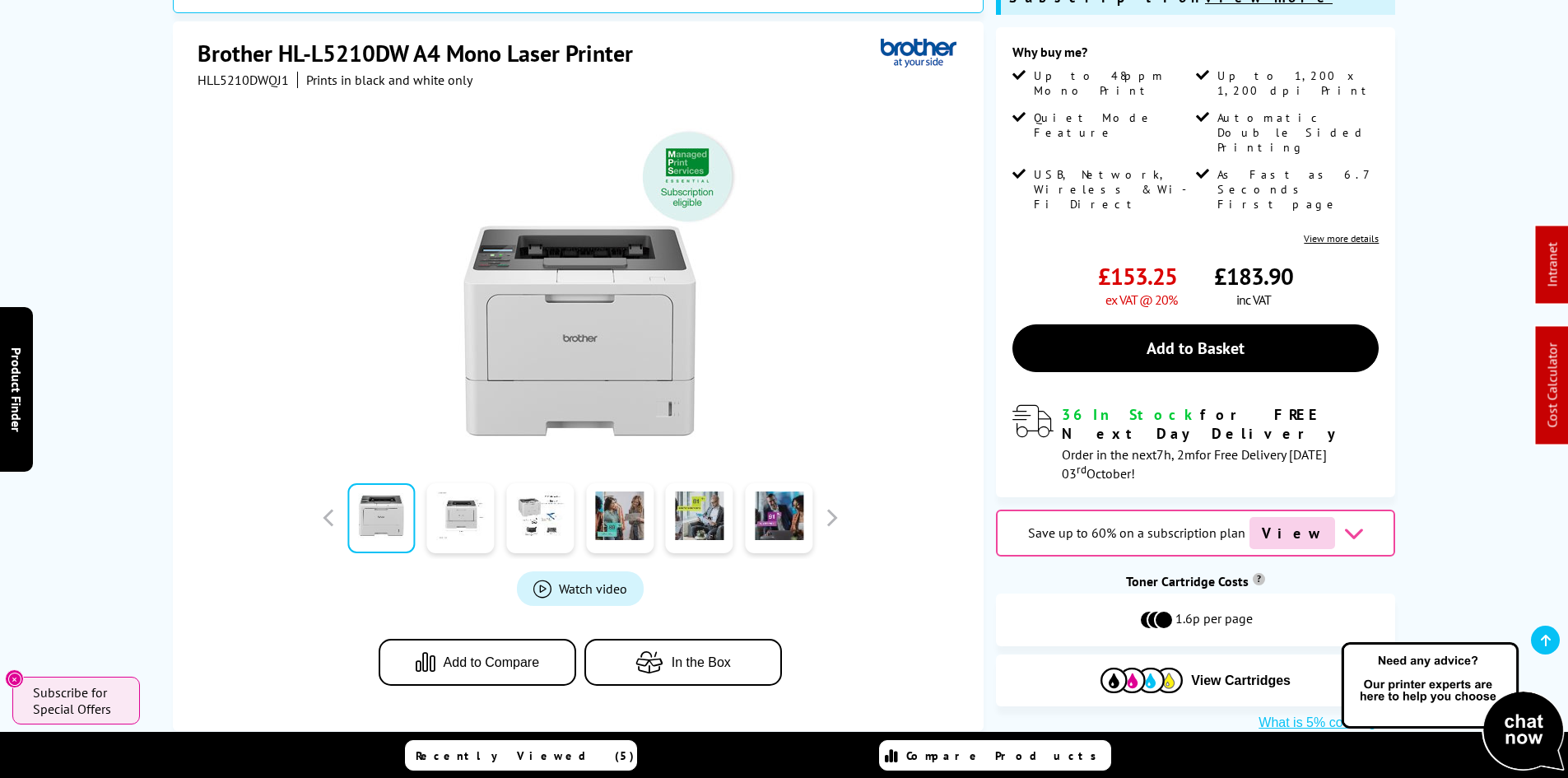
scroll to position [0, 0]
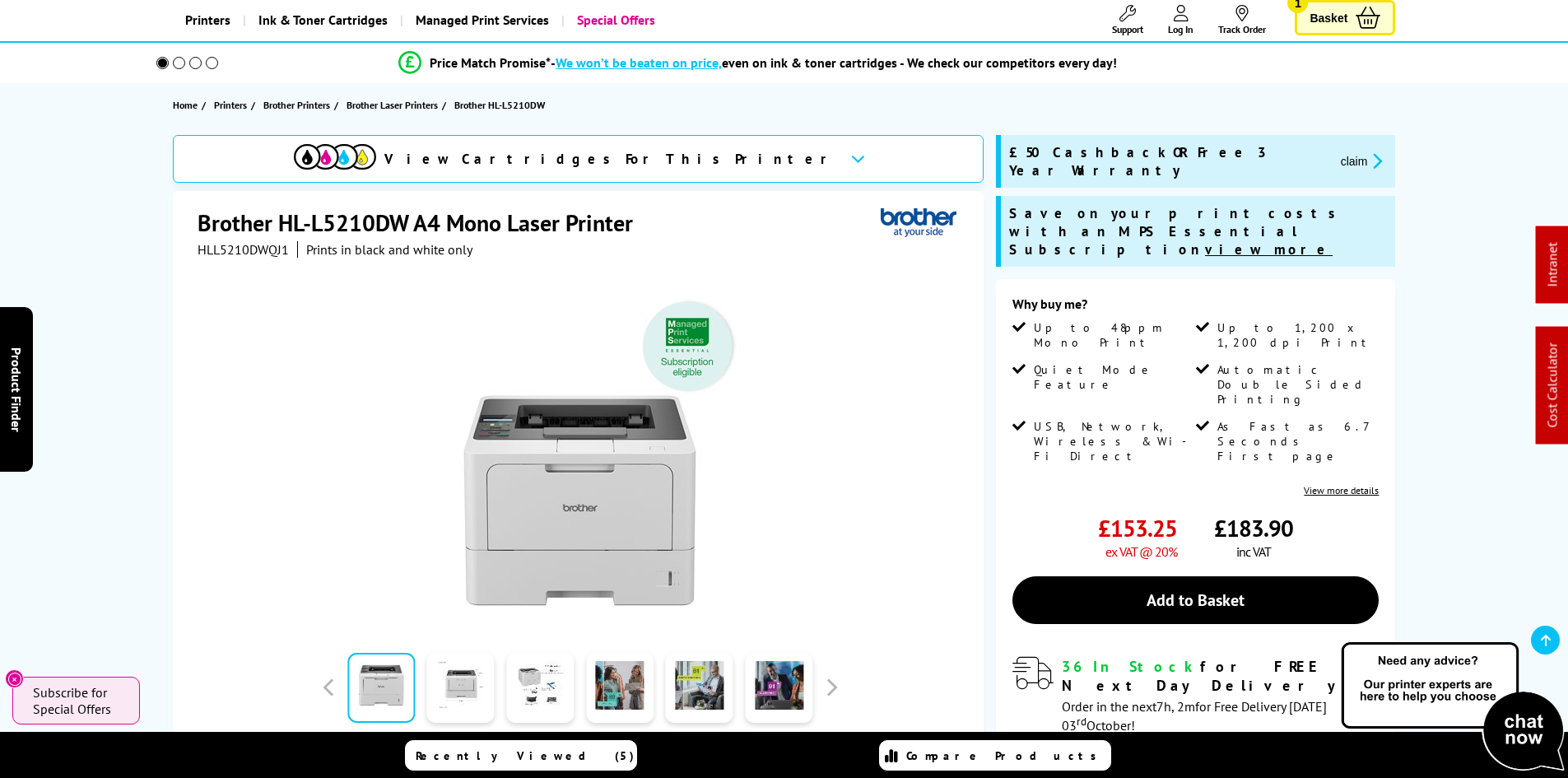
scroll to position [577, 0]
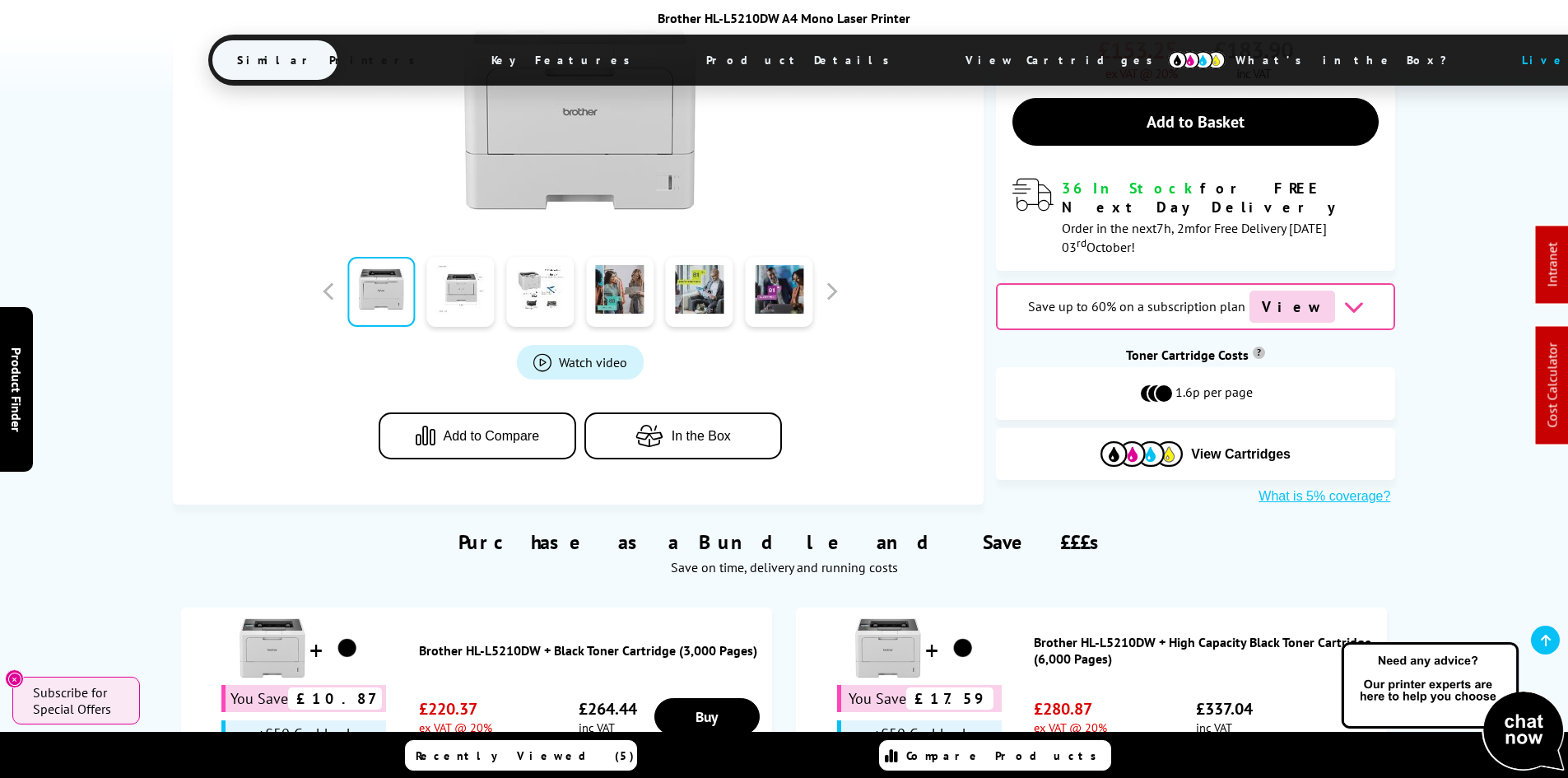
click at [941, 50] on span "View Cartridges" at bounding box center [1067, 60] width 252 height 43
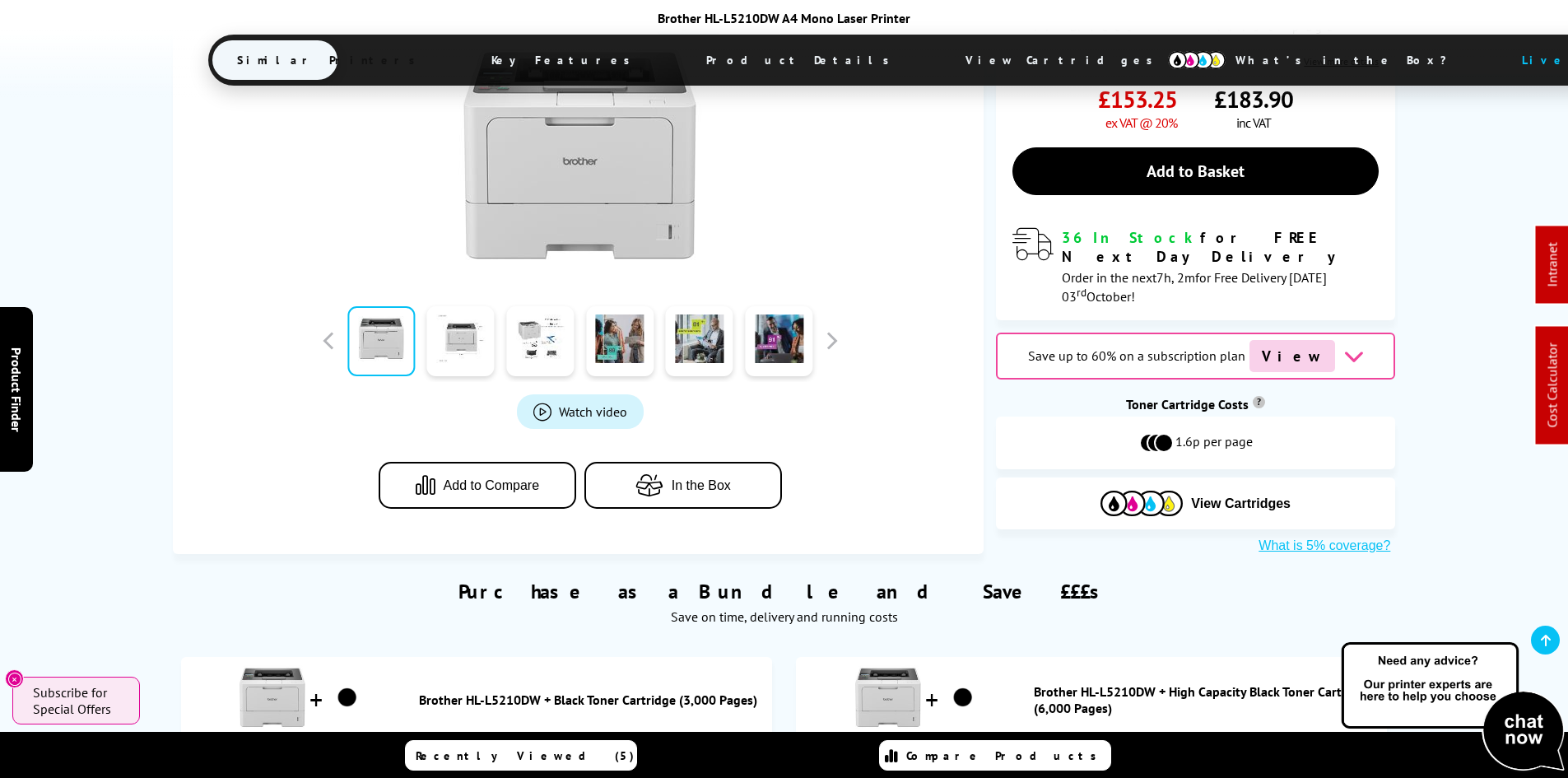
scroll to position [0, 0]
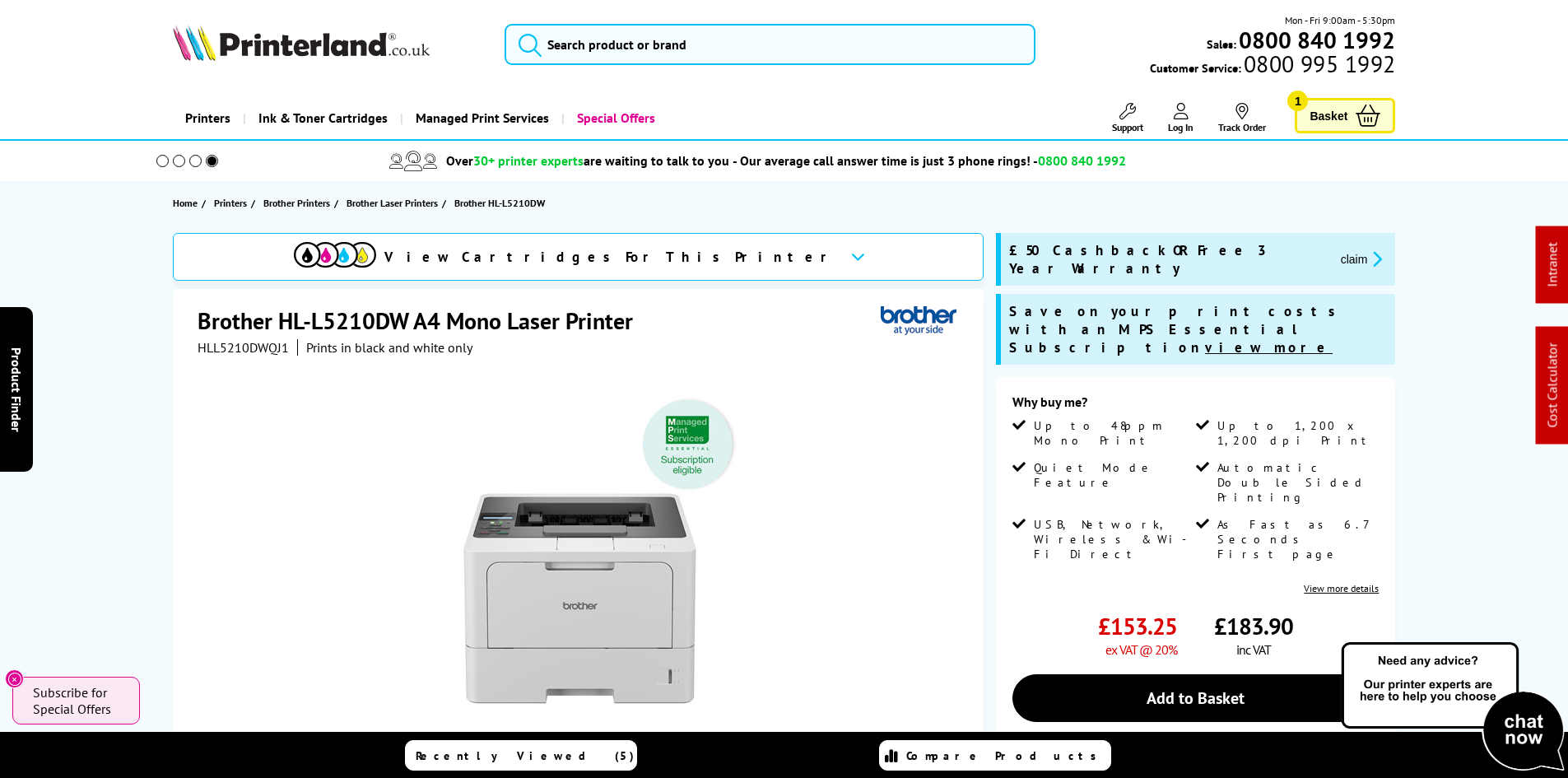
click at [252, 349] on span "HLL5210DWQJ1" at bounding box center [243, 347] width 92 height 17
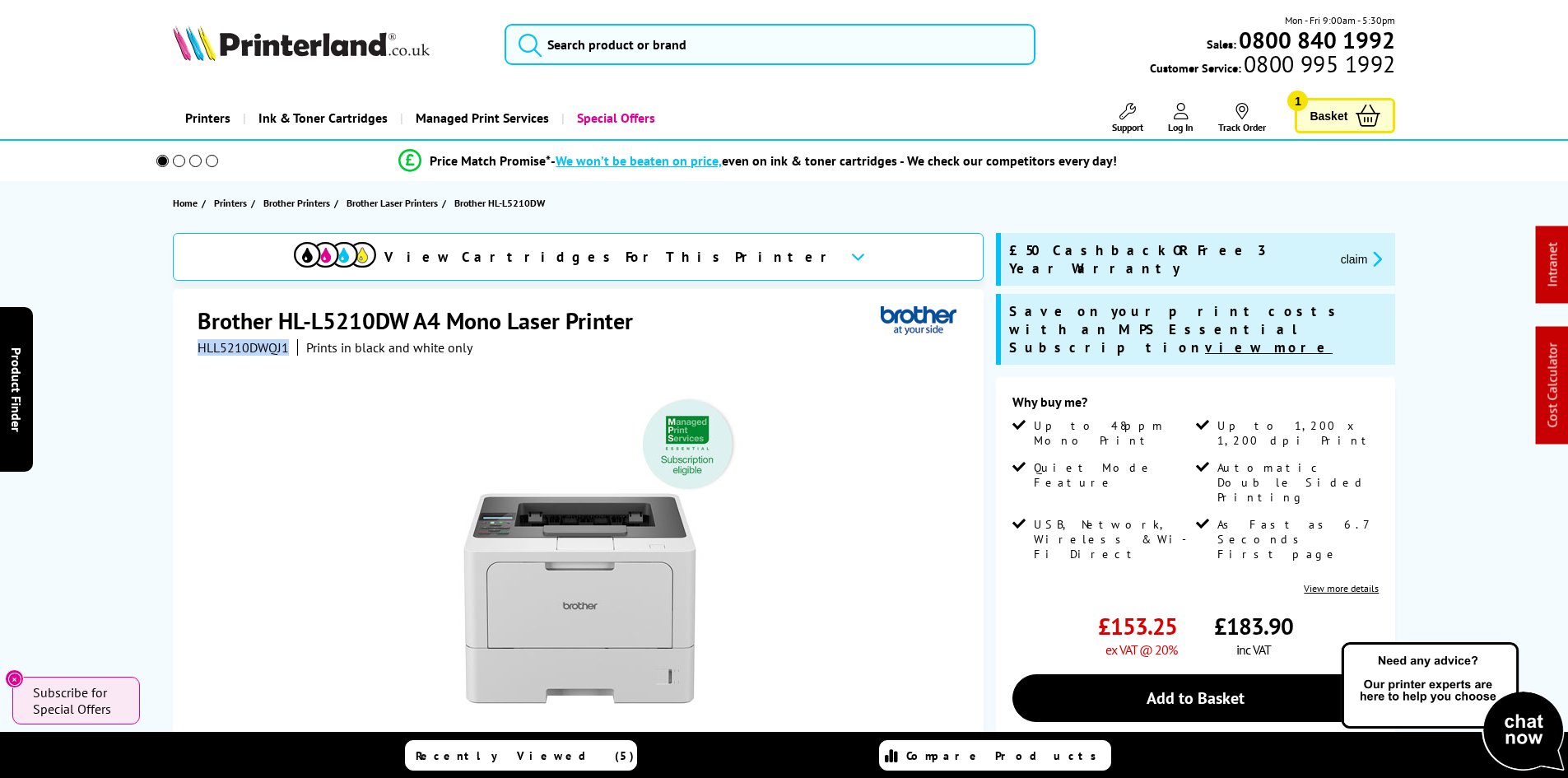
click at [252, 349] on span "HLL5210DWQJ1" at bounding box center [243, 347] width 92 height 17
copy span "HLL5210DWQJ1"
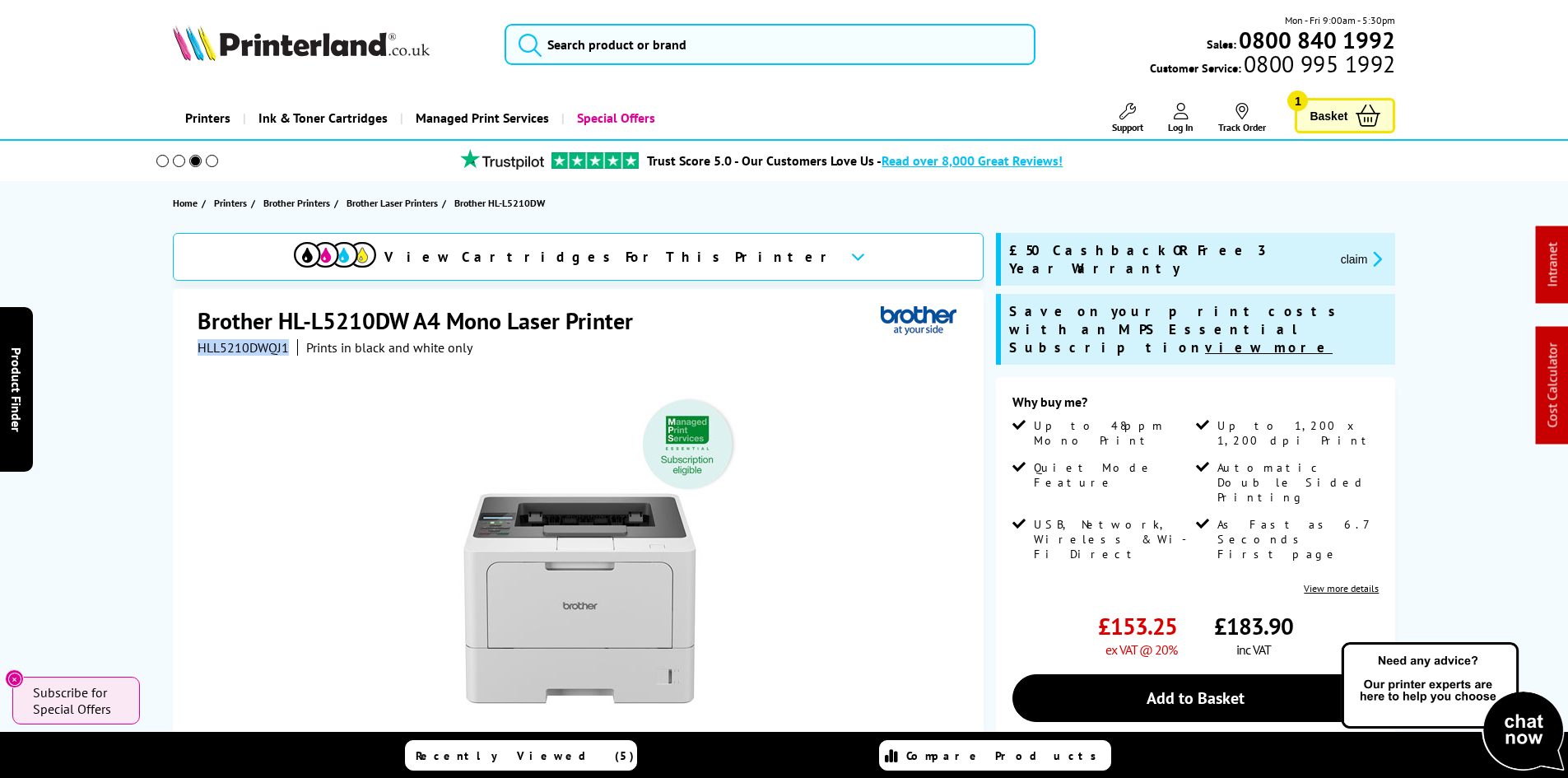
click at [126, 456] on div "View Cartridges For This Printer Brother HL-L5210DW A4 Mono Laser Printer HLL52…" at bounding box center [784, 657] width 1317 height 849
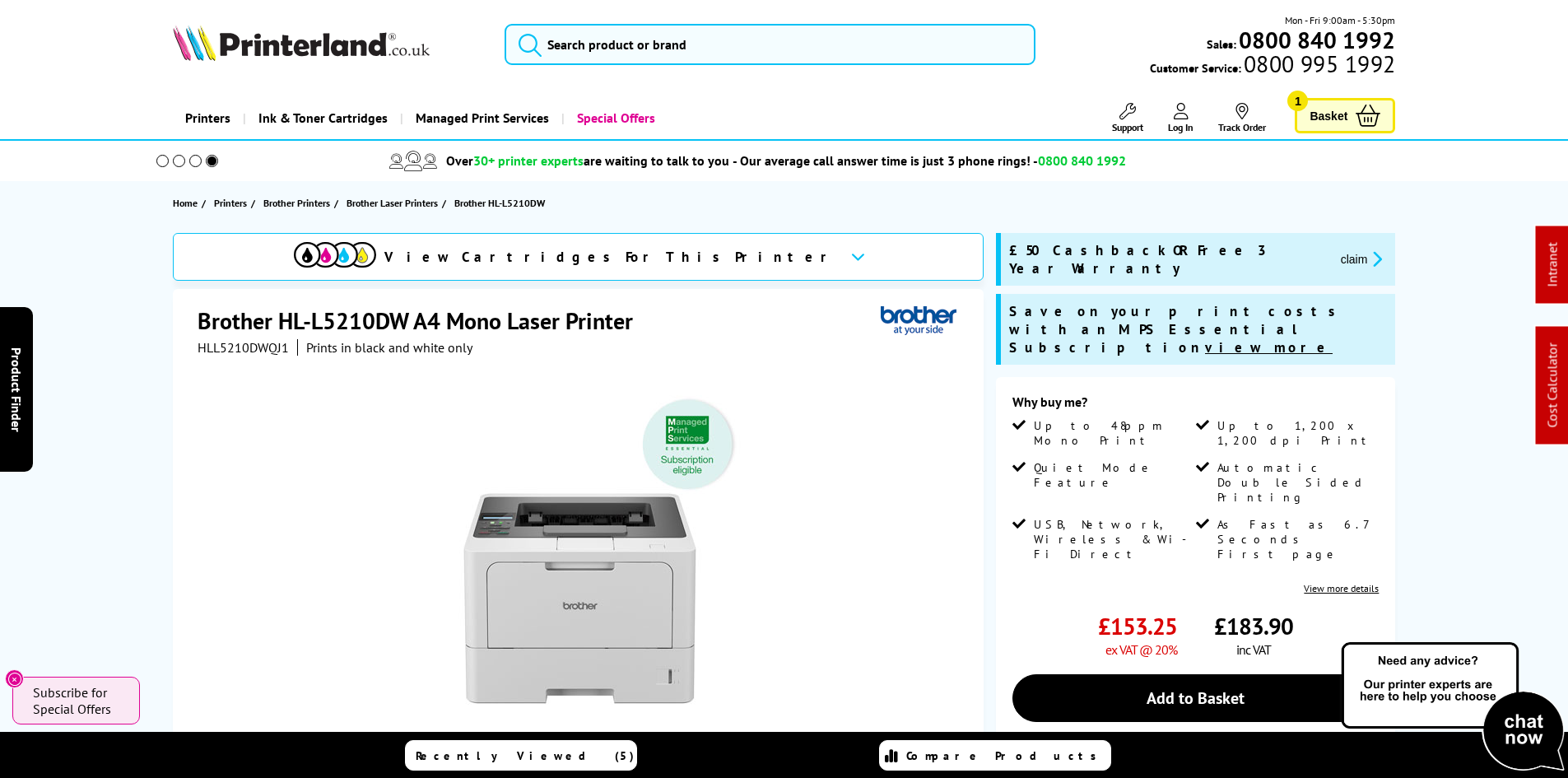
drag, startPoint x: 88, startPoint y: 341, endPoint x: 69, endPoint y: 368, distance: 33.0
